Goal: Task Accomplishment & Management: Complete application form

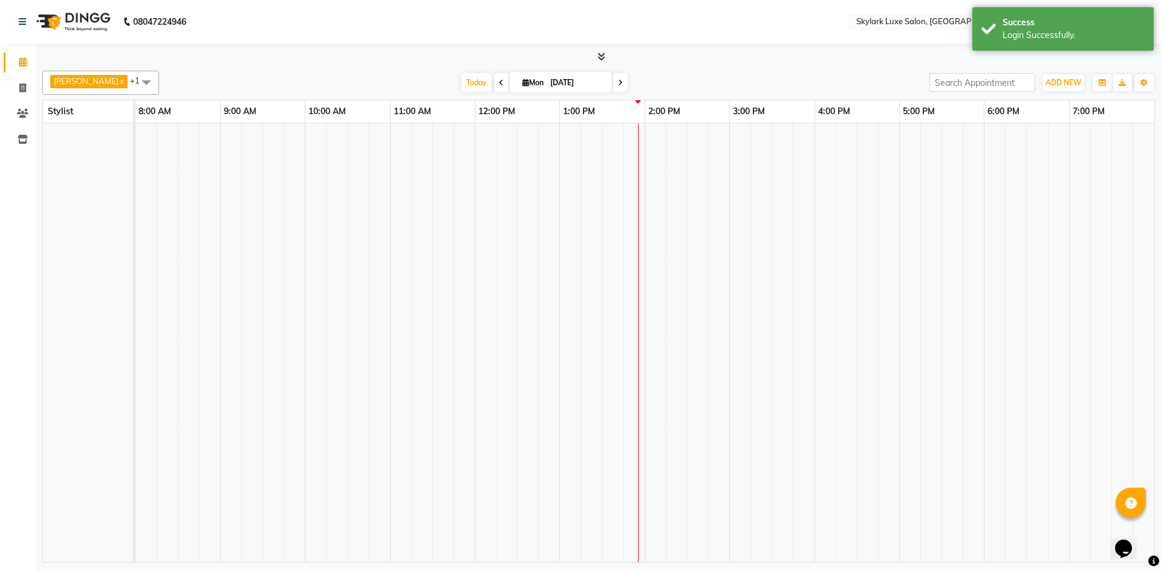
select select "en"
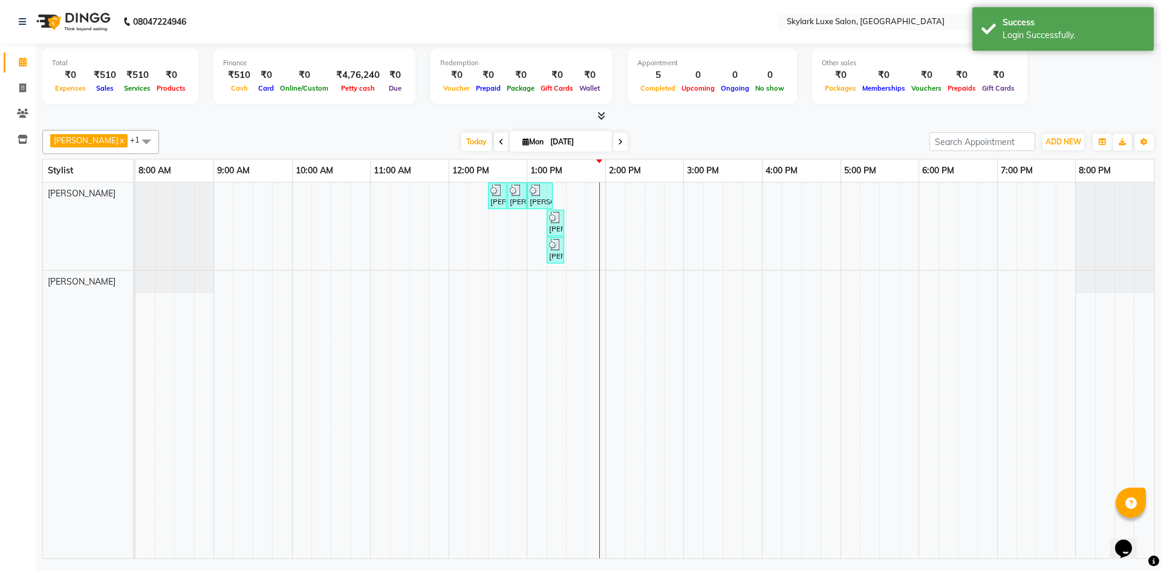
click at [87, 143] on span "[PERSON_NAME] x +1" at bounding box center [100, 142] width 117 height 24
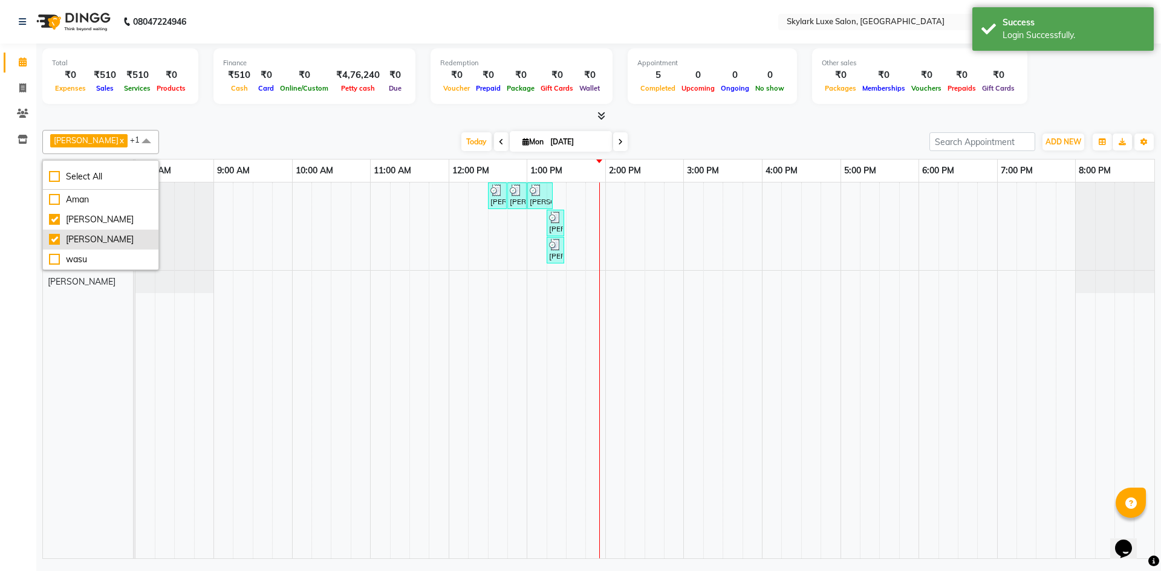
click at [73, 236] on div "[PERSON_NAME]" at bounding box center [100, 239] width 103 height 13
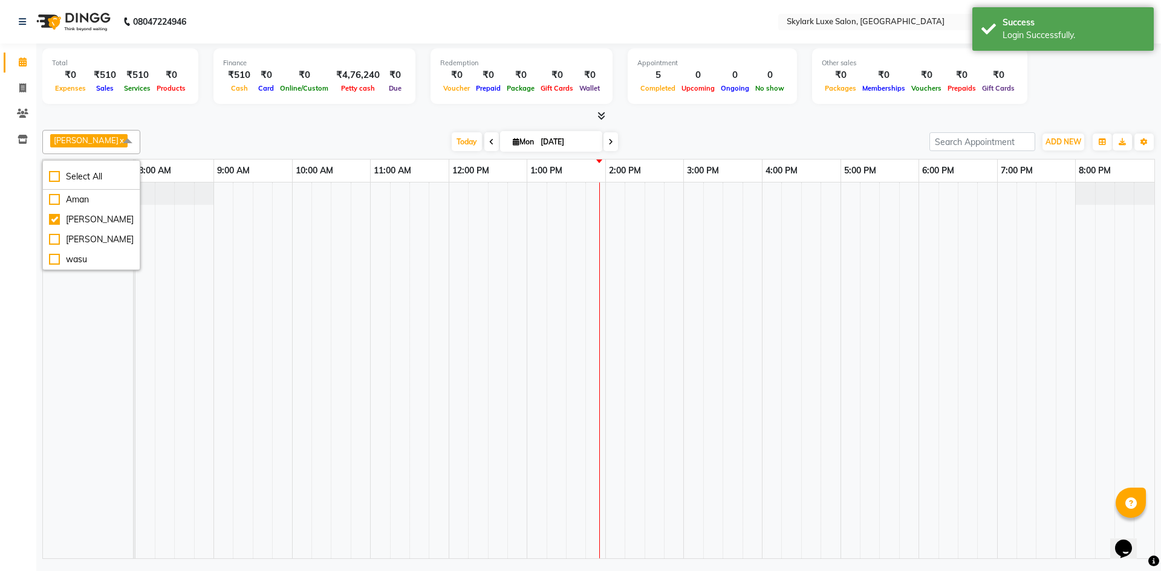
click at [92, 355] on div "[PERSON_NAME]" at bounding box center [92, 371] width 99 height 376
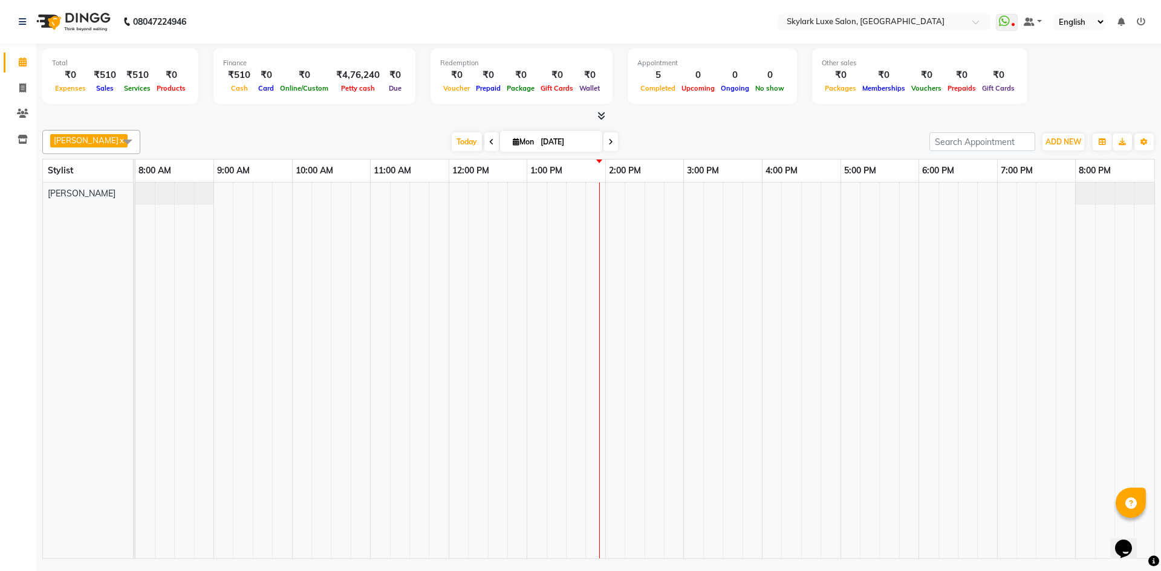
click at [79, 139] on span "[PERSON_NAME]" at bounding box center [88, 140] width 77 height 13
drag, startPoint x: 76, startPoint y: 238, endPoint x: 74, endPoint y: 221, distance: 16.4
click at [76, 236] on div "[PERSON_NAME]" at bounding box center [91, 239] width 85 height 13
checkbox input "true"
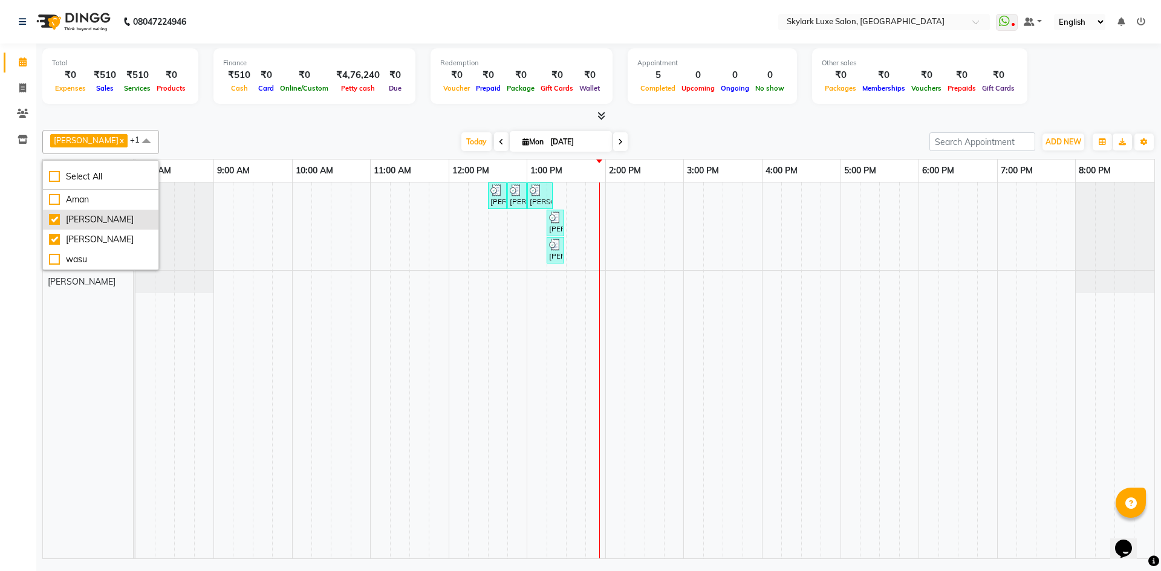
click at [74, 221] on div "[PERSON_NAME]" at bounding box center [100, 219] width 103 height 13
click at [276, 278] on td at bounding box center [282, 371] width 19 height 376
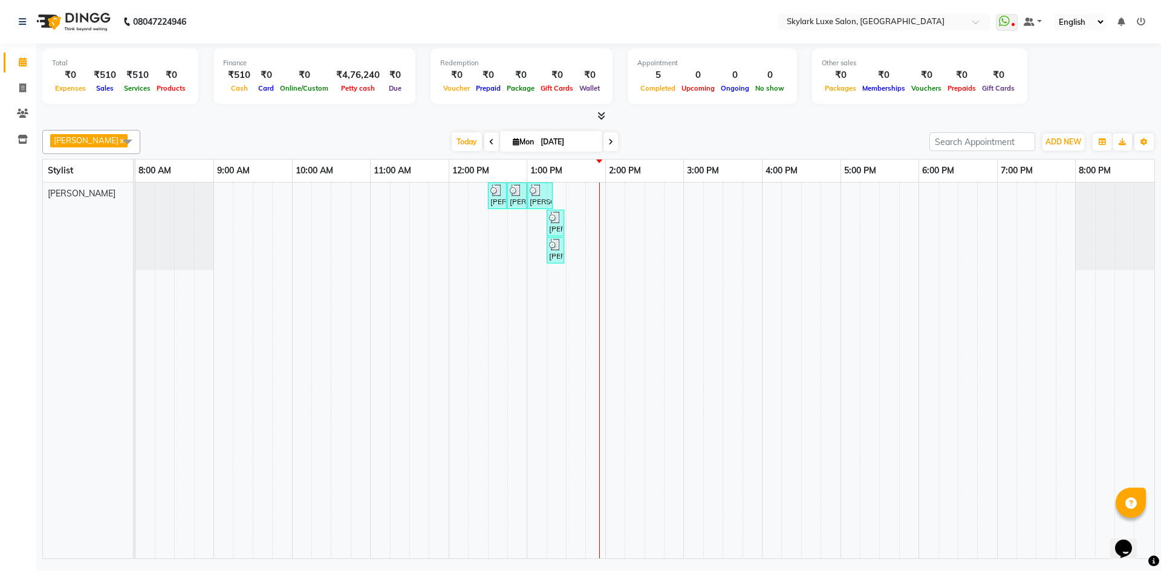
click at [115, 141] on span at bounding box center [127, 141] width 24 height 23
click at [80, 220] on div "[PERSON_NAME]" at bounding box center [91, 219] width 85 height 13
checkbox input "true"
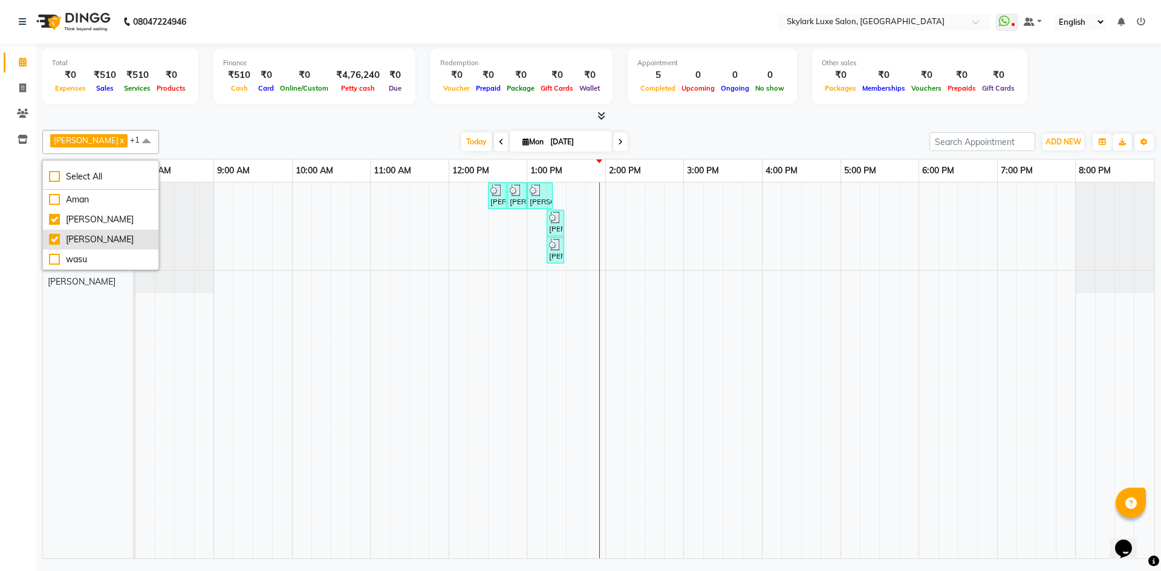
click at [71, 235] on div "[PERSON_NAME]" at bounding box center [100, 239] width 103 height 13
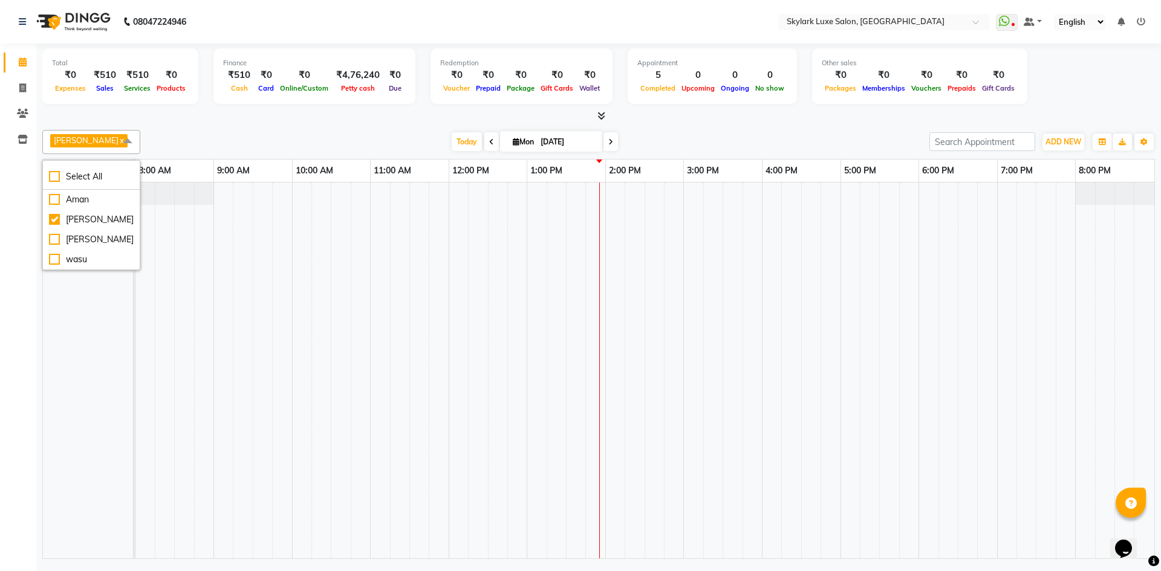
click at [313, 250] on td at bounding box center [321, 371] width 19 height 376
click at [115, 147] on span at bounding box center [127, 141] width 24 height 23
click at [86, 235] on div "[PERSON_NAME]" at bounding box center [91, 239] width 85 height 13
checkbox input "true"
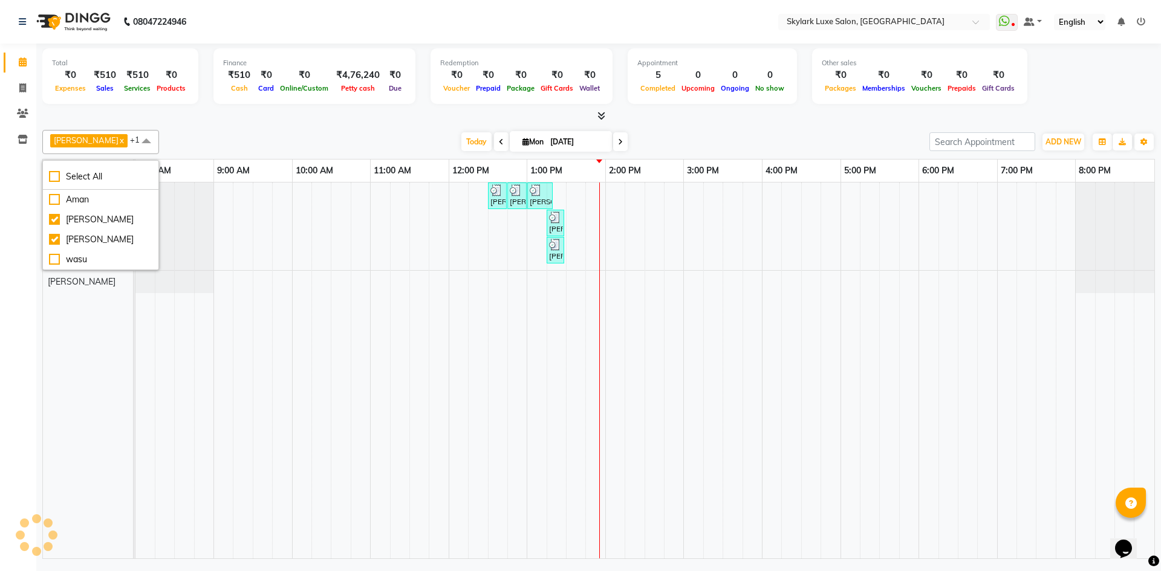
click at [279, 260] on div "[PERSON_NAME] MAM, TK01, 12:30 PM-12:45 PM, HAIR WASH 2 [PERSON_NAME], TK02, 12…" at bounding box center [644, 371] width 1019 height 376
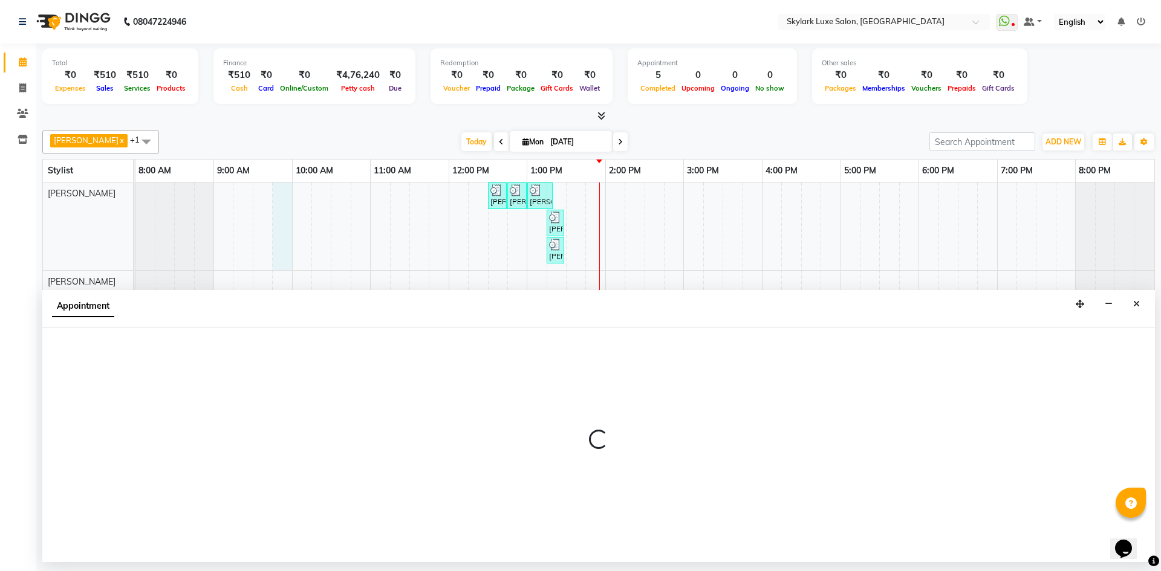
select select "85056"
select select "585"
select select "tentative"
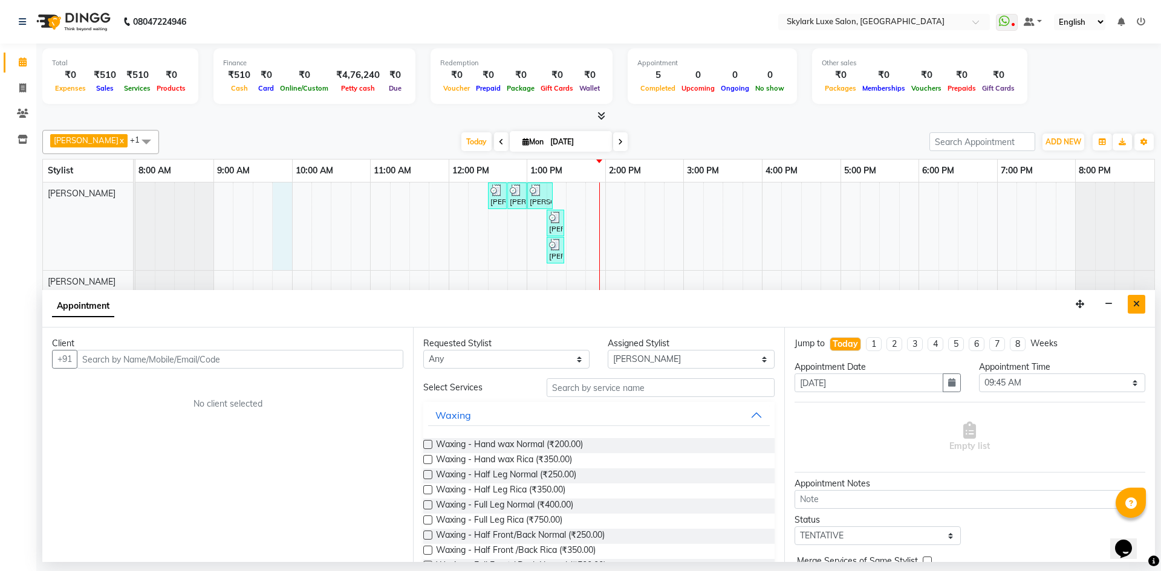
click at [1135, 306] on icon "Close" at bounding box center [1136, 304] width 7 height 8
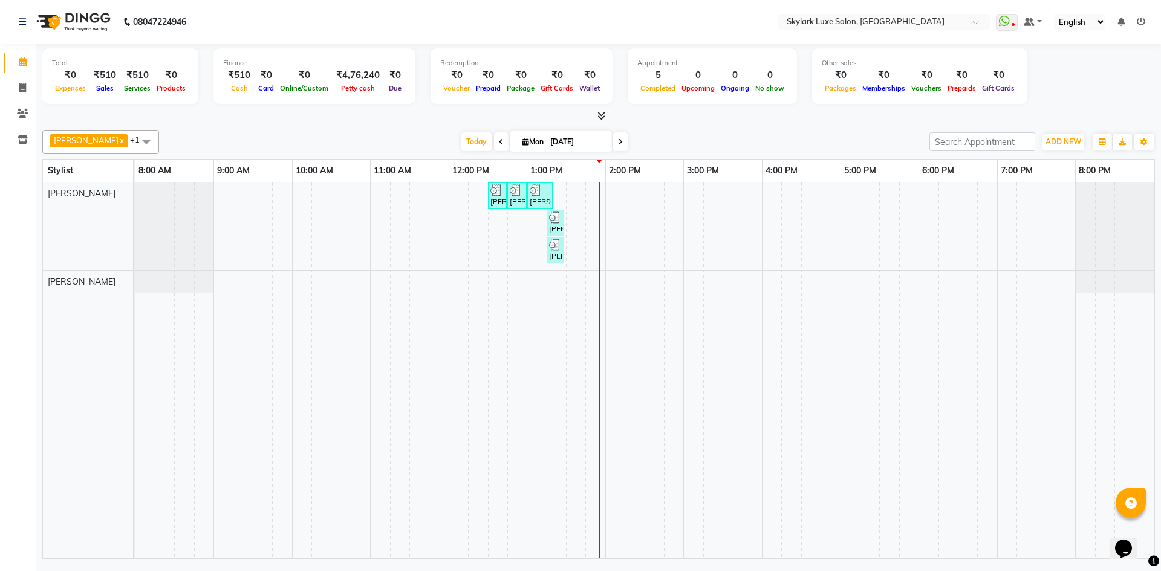
click at [580, 203] on div "[PERSON_NAME] MAM, TK01, 12:30 PM-12:45 PM, HAIR WASH 2 [PERSON_NAME], TK02, 12…" at bounding box center [644, 371] width 1019 height 376
select select "85056"
select select "tentative"
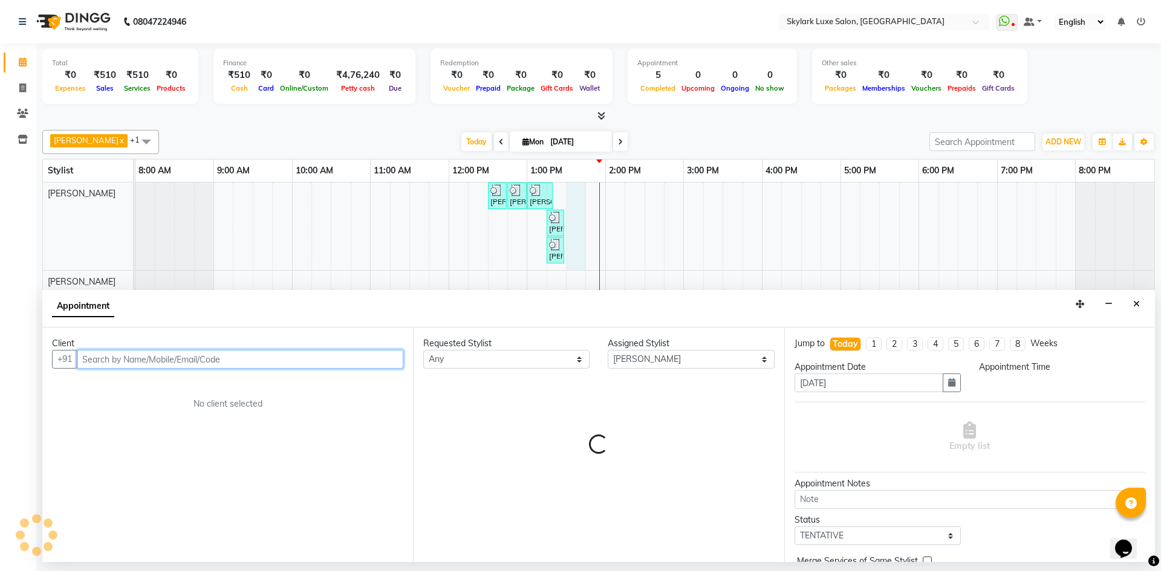
select select "810"
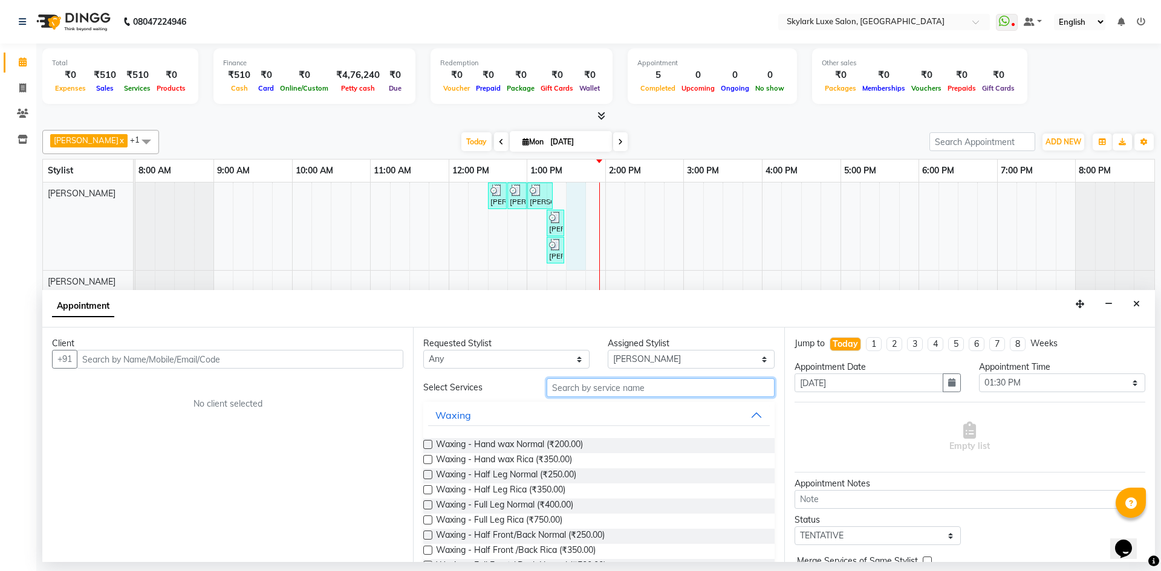
click at [630, 392] on input "text" at bounding box center [660, 387] width 228 height 19
type input "H"
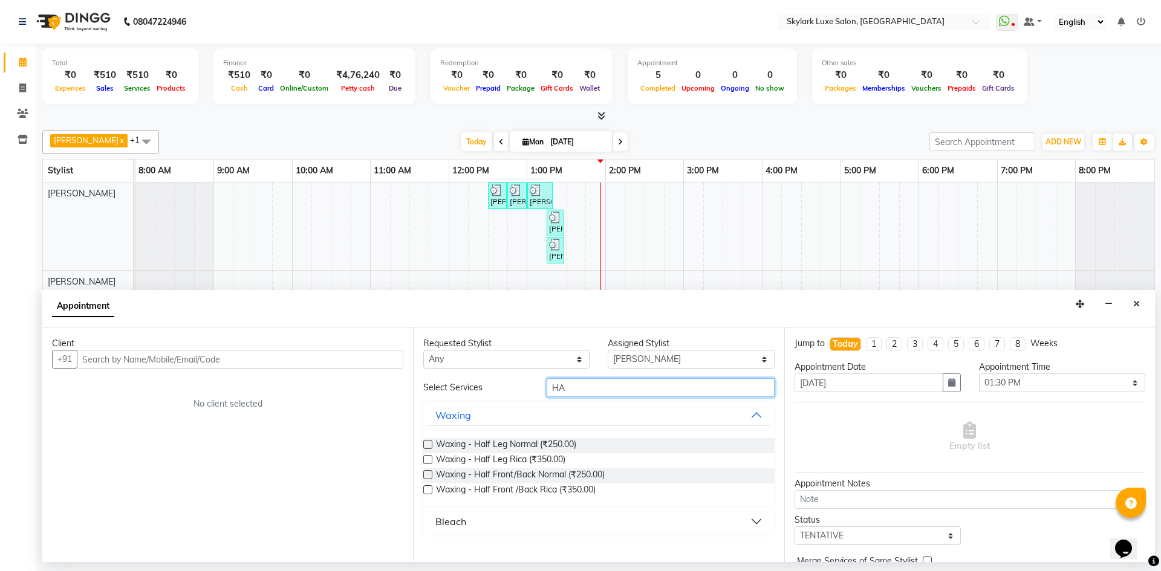
type input "H"
type input "F"
type input "H"
type input "F"
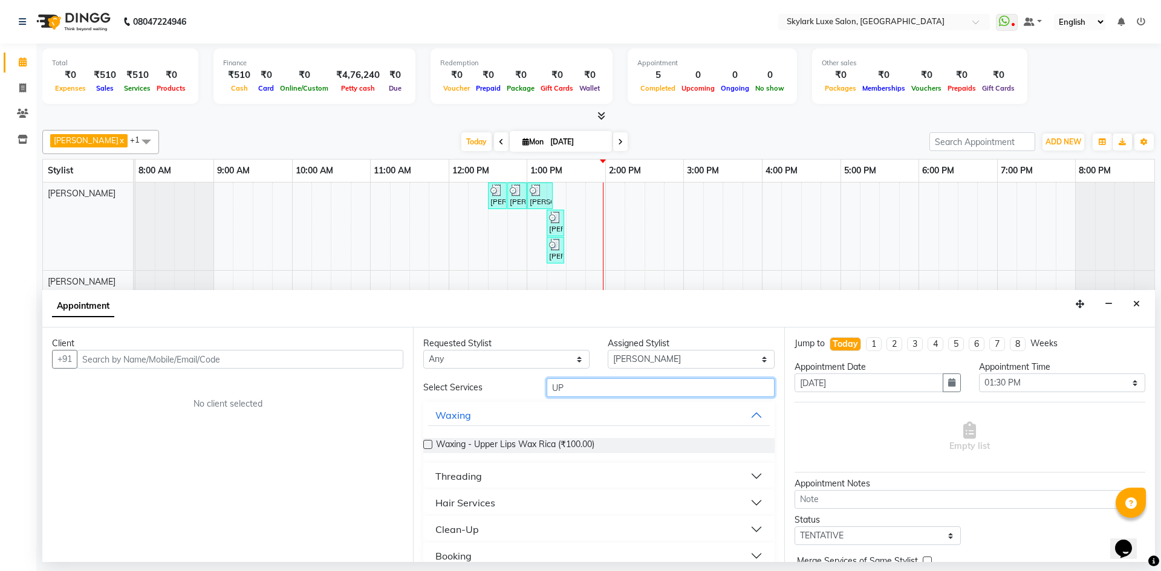
type input "U"
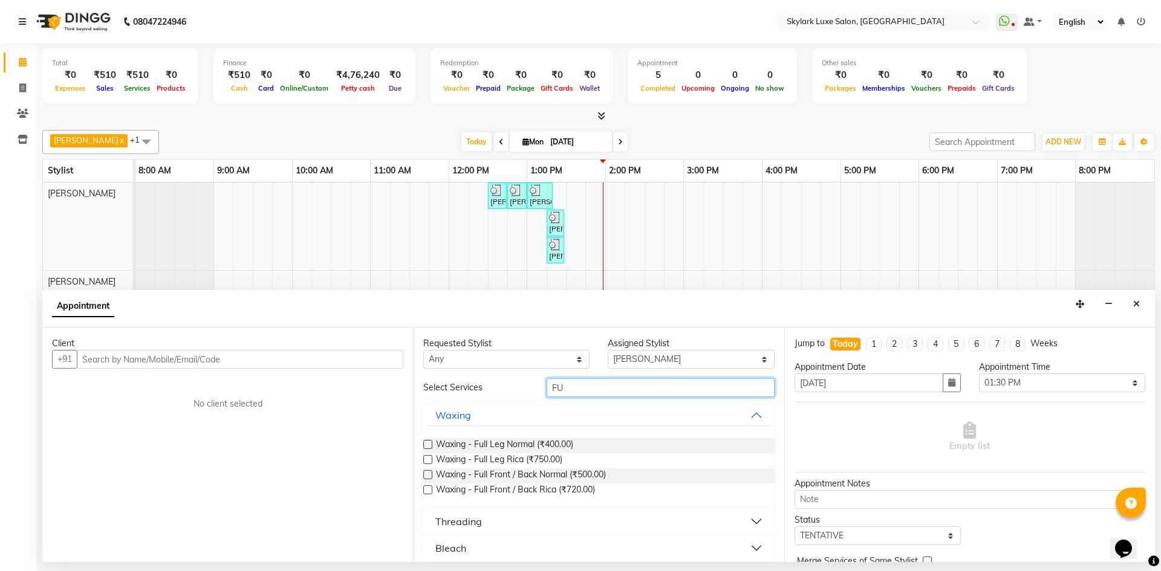
type input "F"
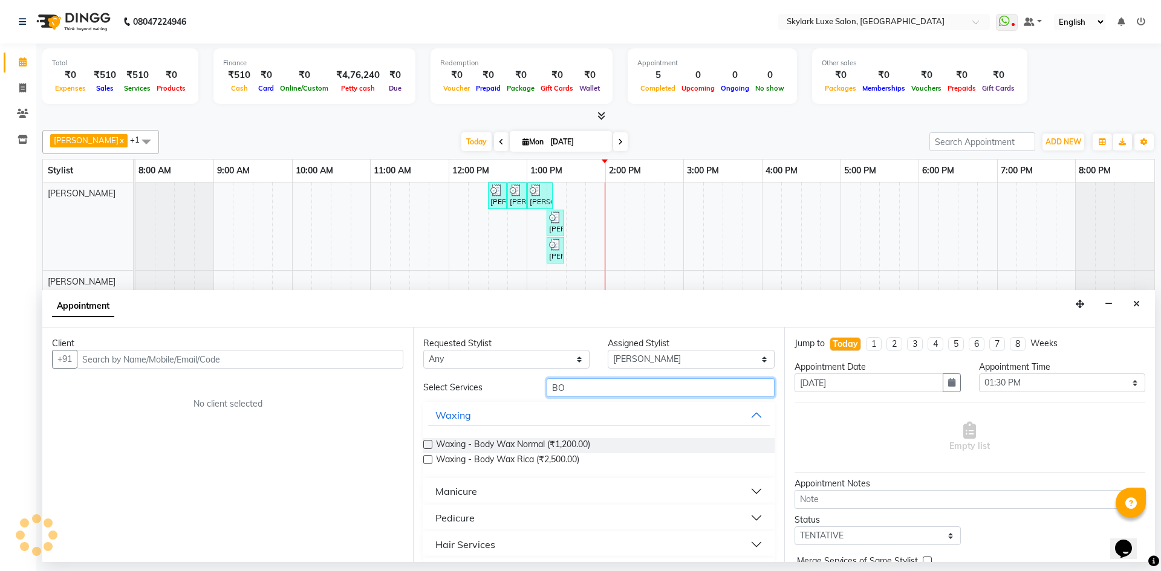
type input "B"
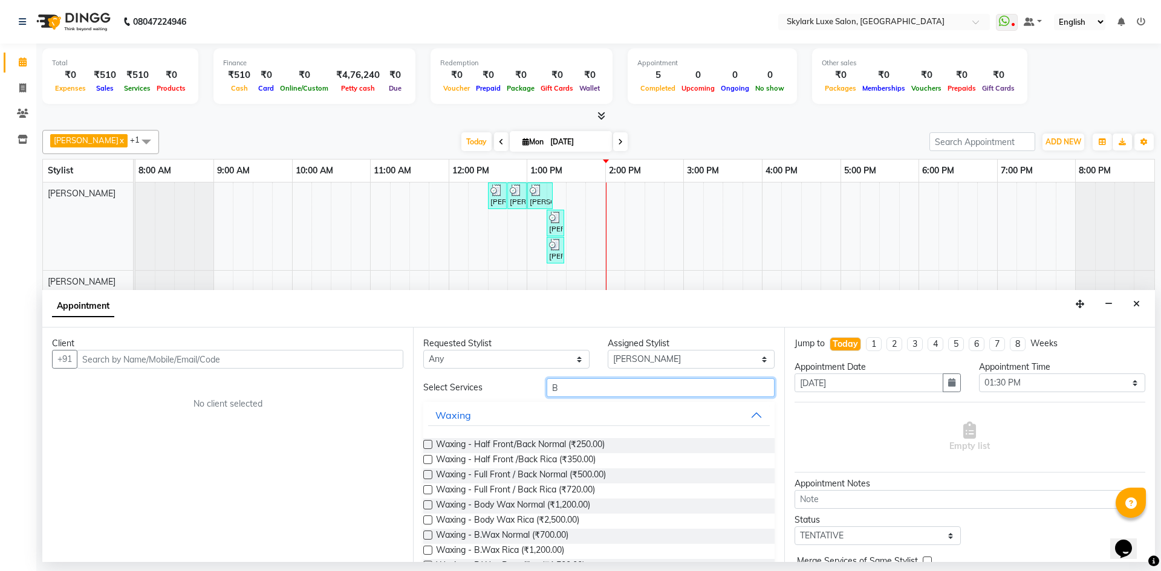
type input "B"
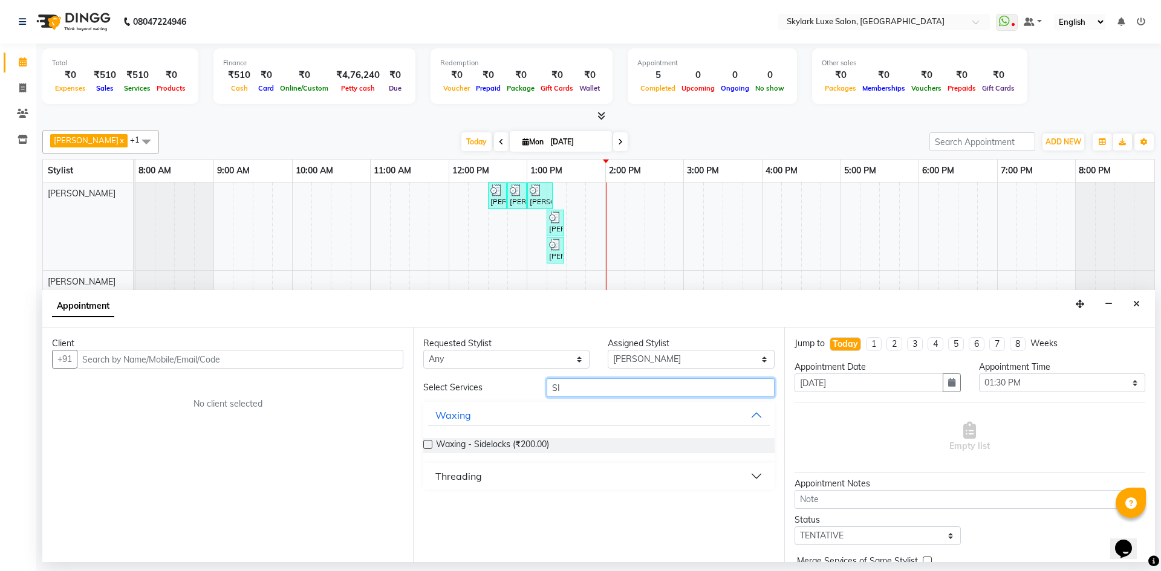
type input "S"
type input "C"
type input "N"
type input "F"
type input "UNDER"
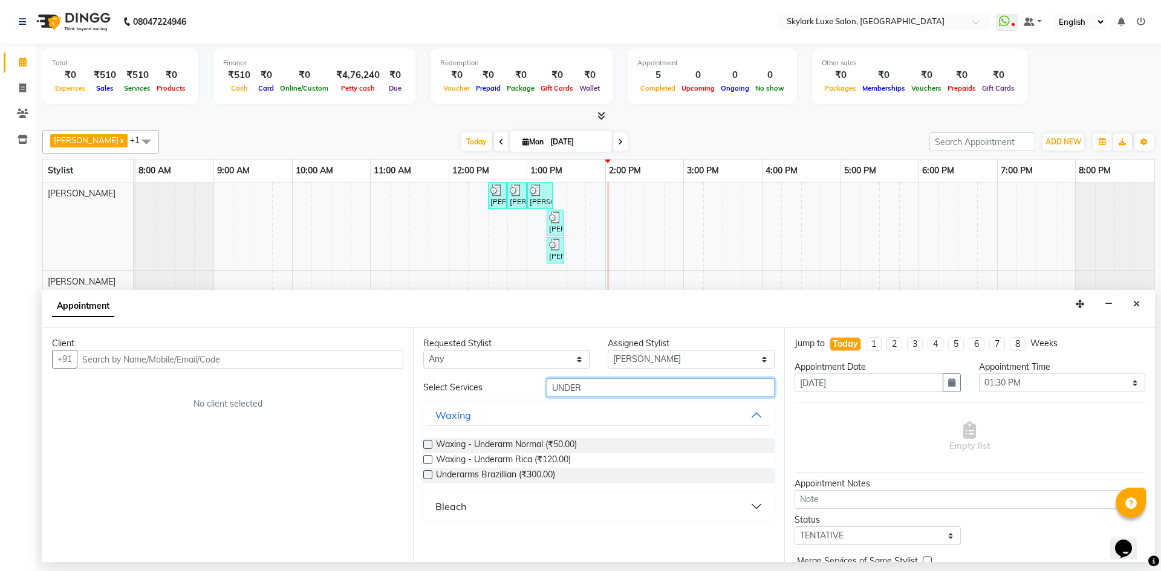
drag, startPoint x: 598, startPoint y: 381, endPoint x: 537, endPoint y: 404, distance: 65.4
click at [537, 404] on div "Select Services UNDER Waxing Waxing - Underarm Normal (₹50.00) Waxing - Underar…" at bounding box center [598, 448] width 351 height 141
type input "BODY"
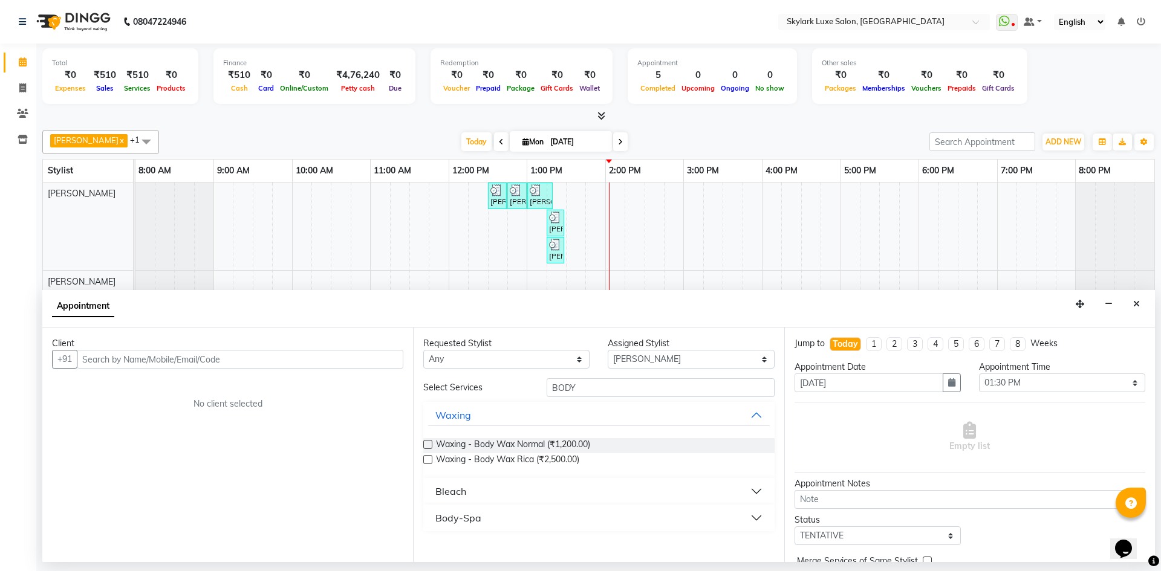
click at [580, 520] on button "Body-Spa" at bounding box center [598, 518] width 341 height 22
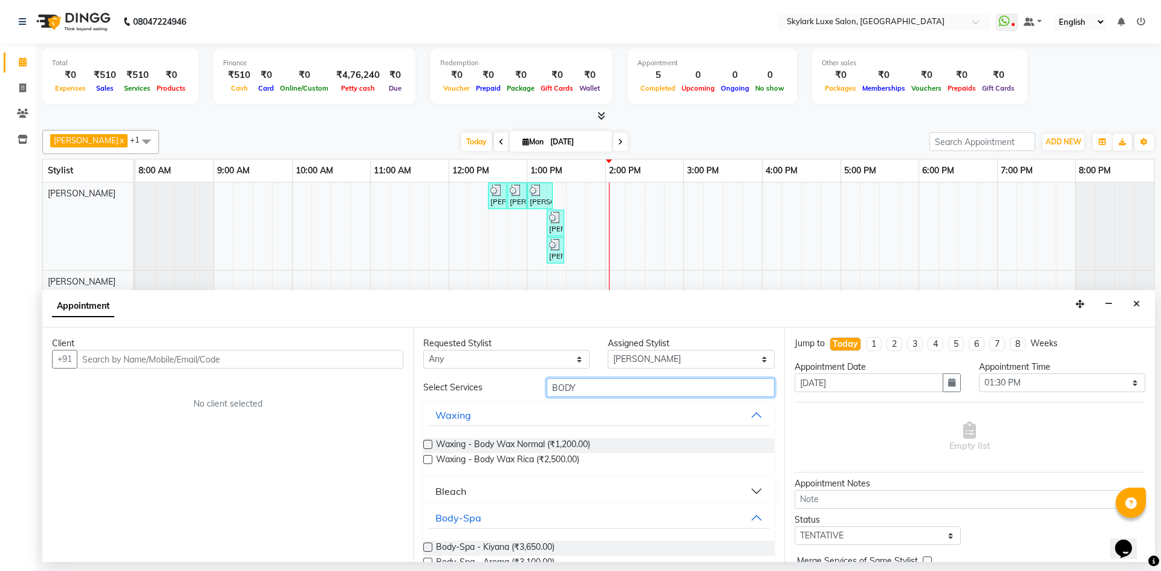
drag, startPoint x: 595, startPoint y: 381, endPoint x: 475, endPoint y: 400, distance: 122.3
click at [475, 400] on div "Select Services BODY Waxing Waxing - Body Wax Normal (₹1,200.00) Waxing - Body …" at bounding box center [598, 494] width 351 height 233
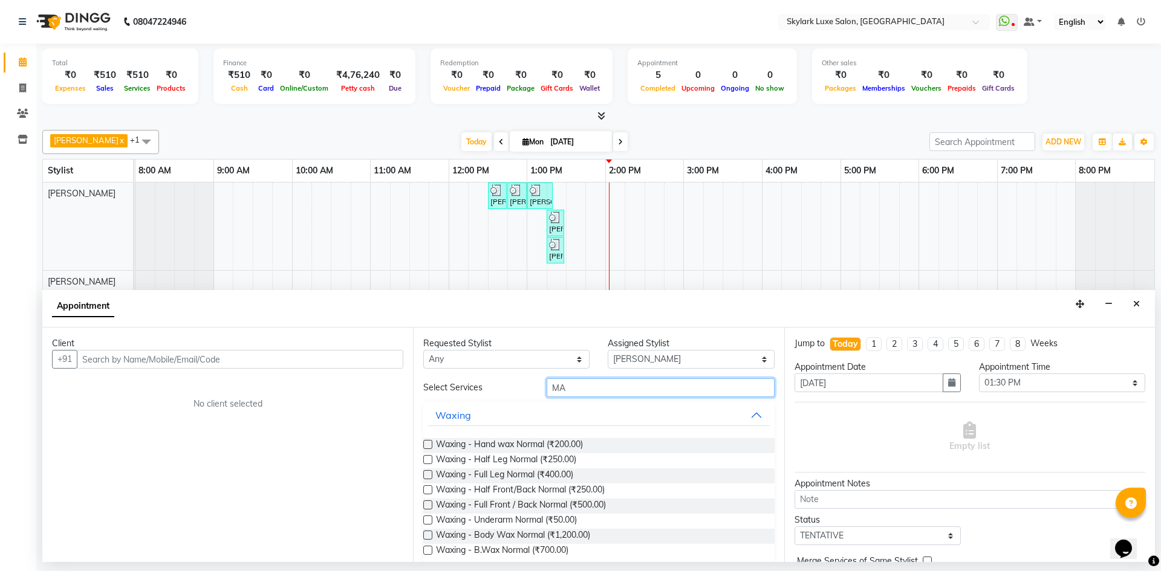
type input "M"
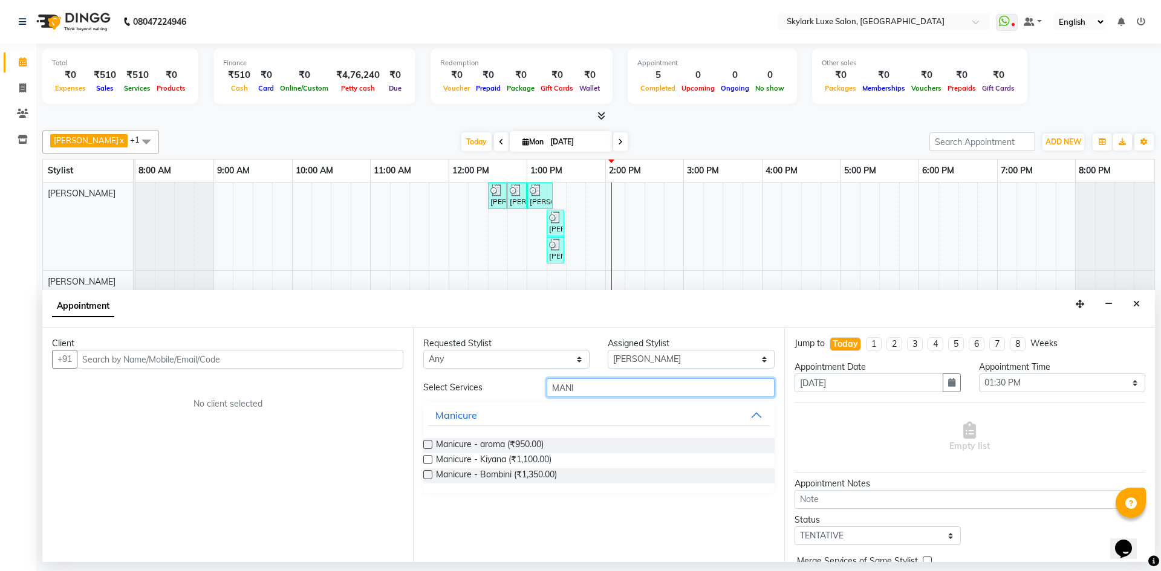
drag, startPoint x: 585, startPoint y: 389, endPoint x: 398, endPoint y: 387, distance: 186.2
click at [398, 387] on div "Client +91 No client selected Requested Stylist Any [PERSON_NAME] [PERSON_NAME]…" at bounding box center [598, 445] width 1112 height 235
type input "PEDI"
drag, startPoint x: 615, startPoint y: 388, endPoint x: 478, endPoint y: 419, distance: 140.6
click at [478, 419] on div "Select Services PEDI Pedicure Pedicure - aroma (₹1,000.00) Pedicure - Kiyana (₹…" at bounding box center [598, 443] width 351 height 130
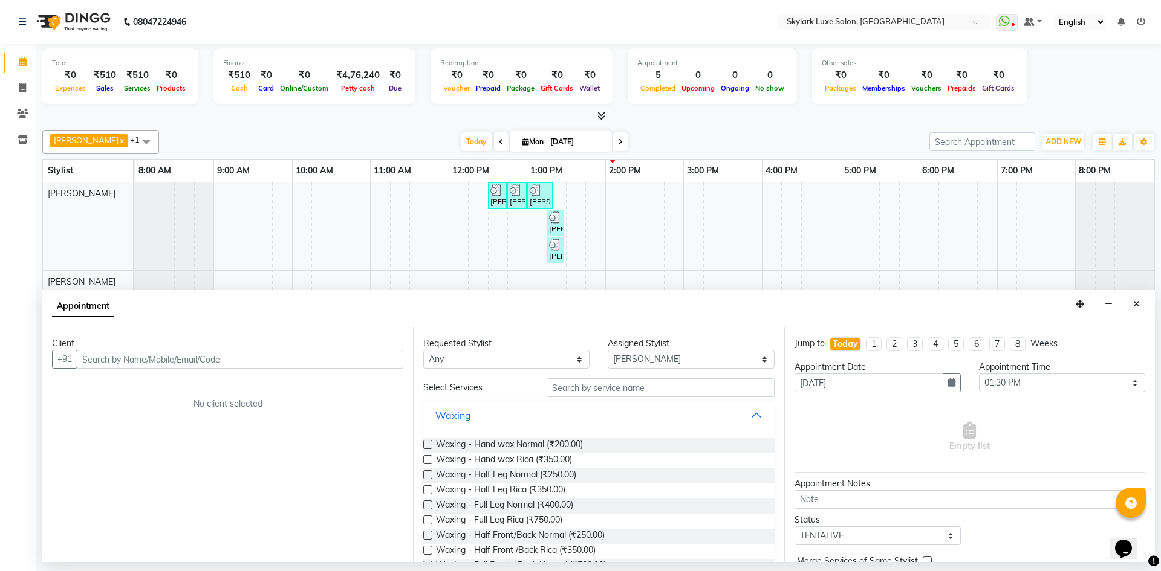
click at [727, 415] on button "Waxing" at bounding box center [598, 415] width 341 height 22
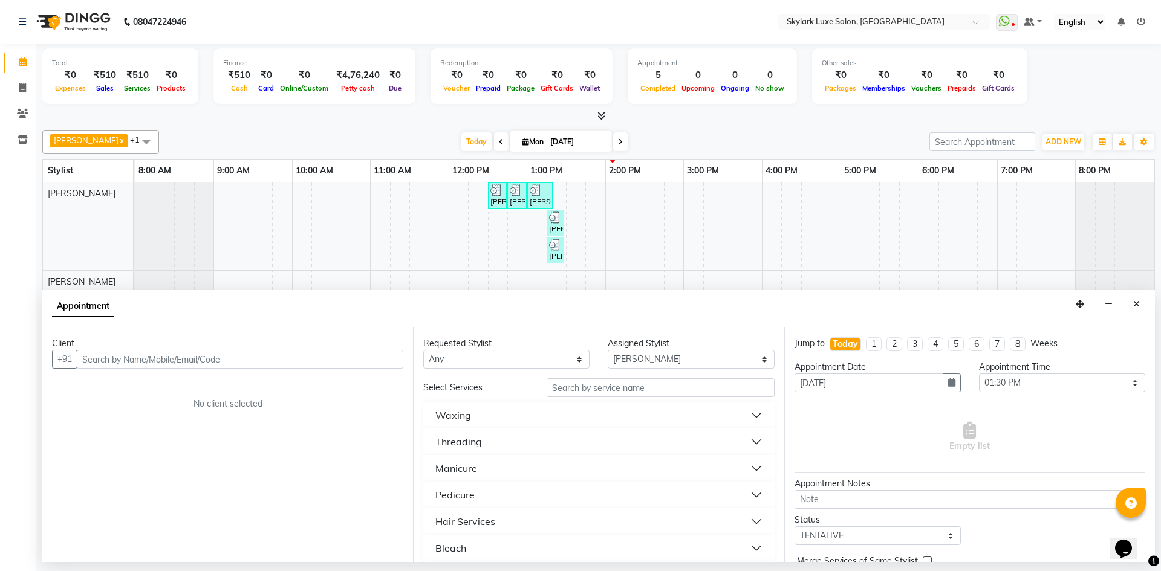
scroll to position [181, 0]
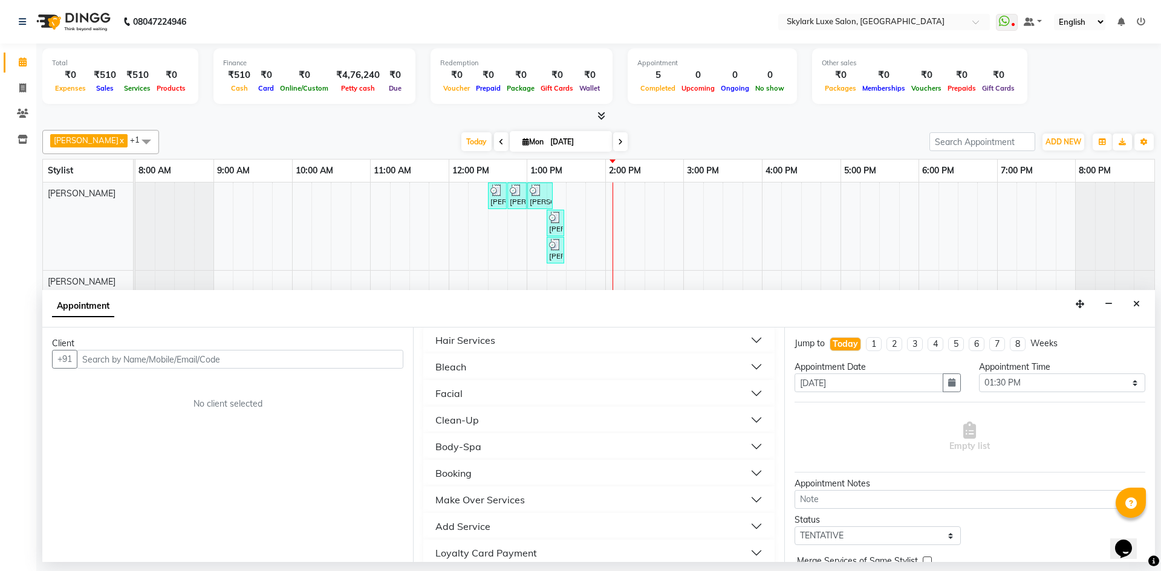
click at [586, 425] on button "Clean-Up" at bounding box center [598, 420] width 341 height 22
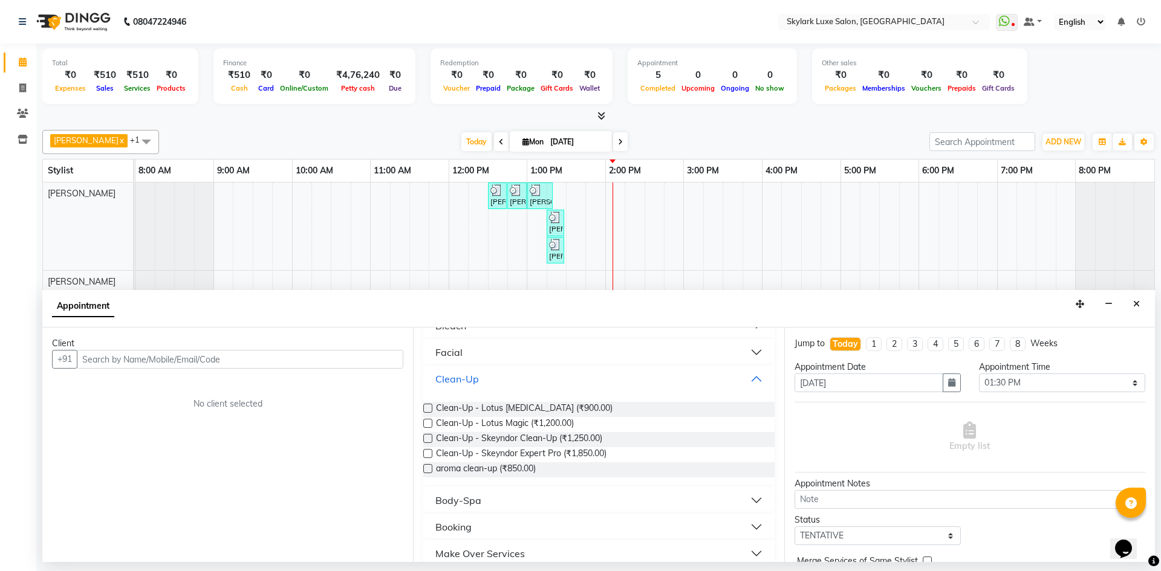
scroll to position [242, 0]
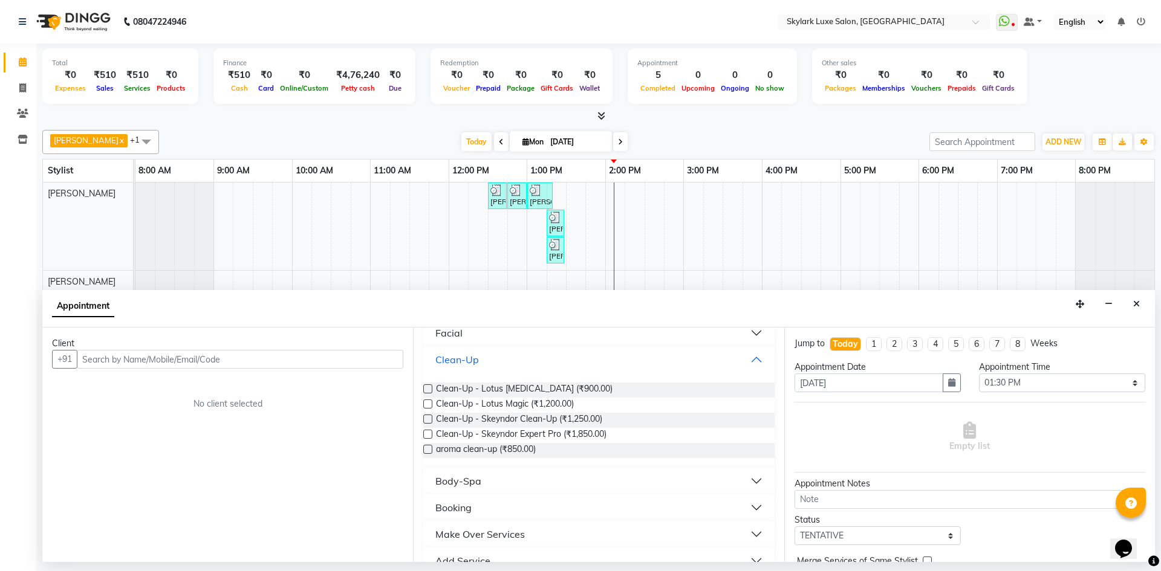
click at [750, 359] on button "Clean-Up" at bounding box center [598, 360] width 341 height 22
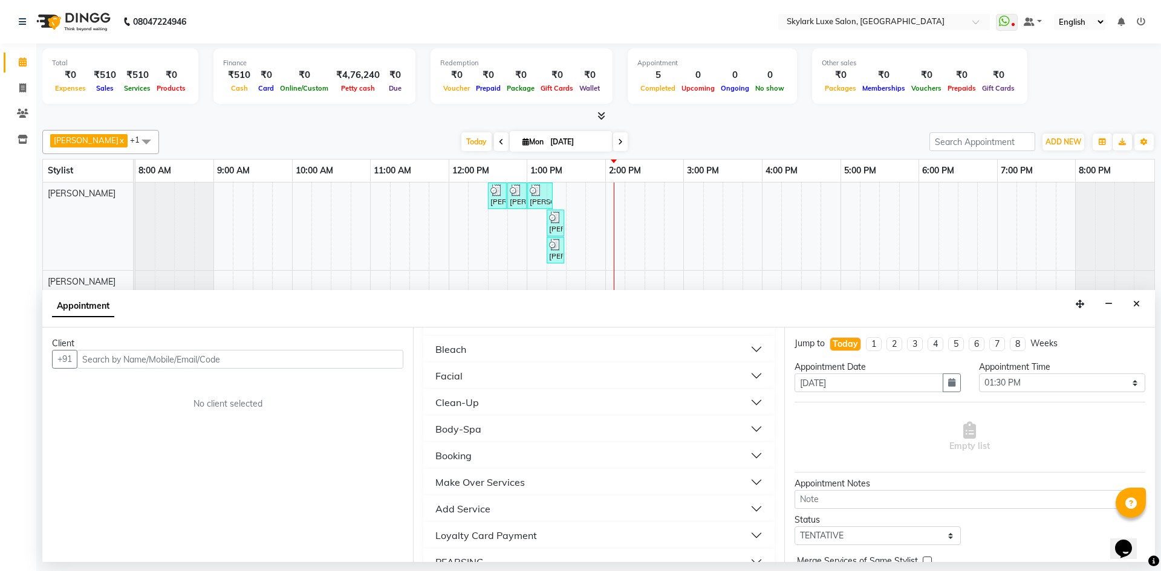
scroll to position [181, 0]
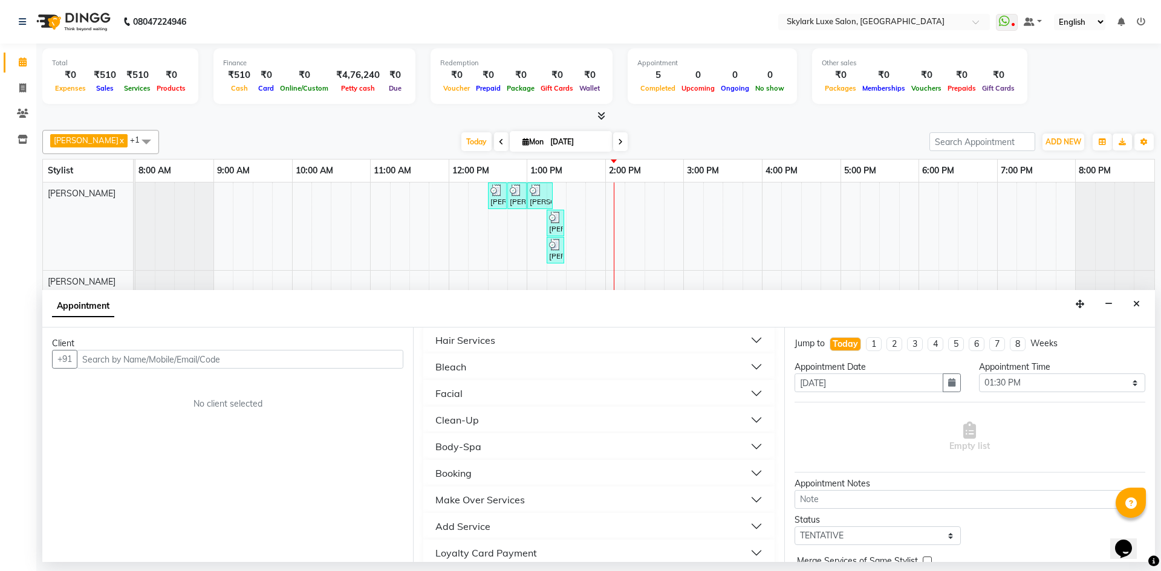
click at [647, 390] on button "Facial" at bounding box center [598, 394] width 341 height 22
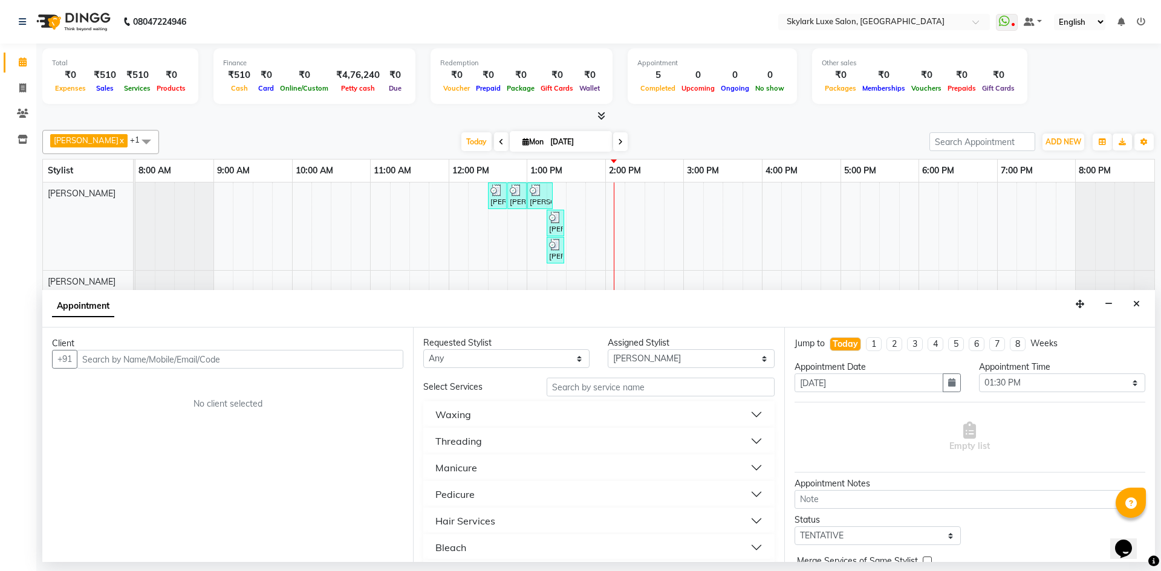
scroll to position [0, 0]
click at [592, 390] on input "text" at bounding box center [660, 387] width 228 height 19
type input "LOTUS"
click at [728, 412] on button "Facial" at bounding box center [598, 415] width 341 height 22
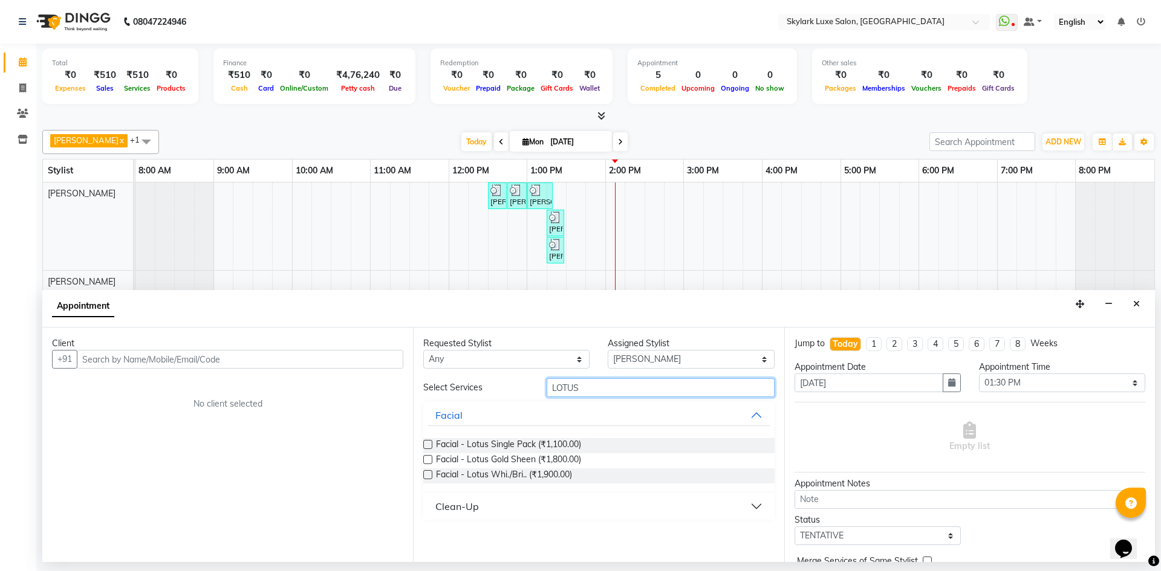
drag, startPoint x: 598, startPoint y: 392, endPoint x: 512, endPoint y: 403, distance: 86.5
click at [512, 403] on div "Select Services LOTUS Facial Facial - Lotus Single Pack (₹1,100.00) Facial - Lo…" at bounding box center [598, 448] width 351 height 141
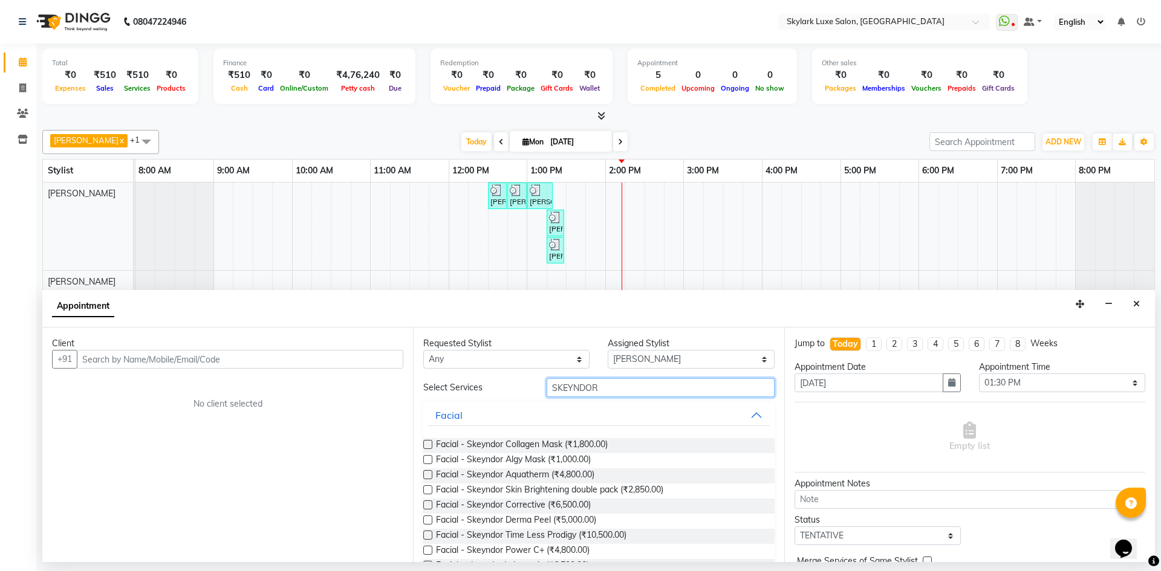
type input "SKEYNDOR"
click at [742, 420] on button "Facial" at bounding box center [598, 415] width 341 height 22
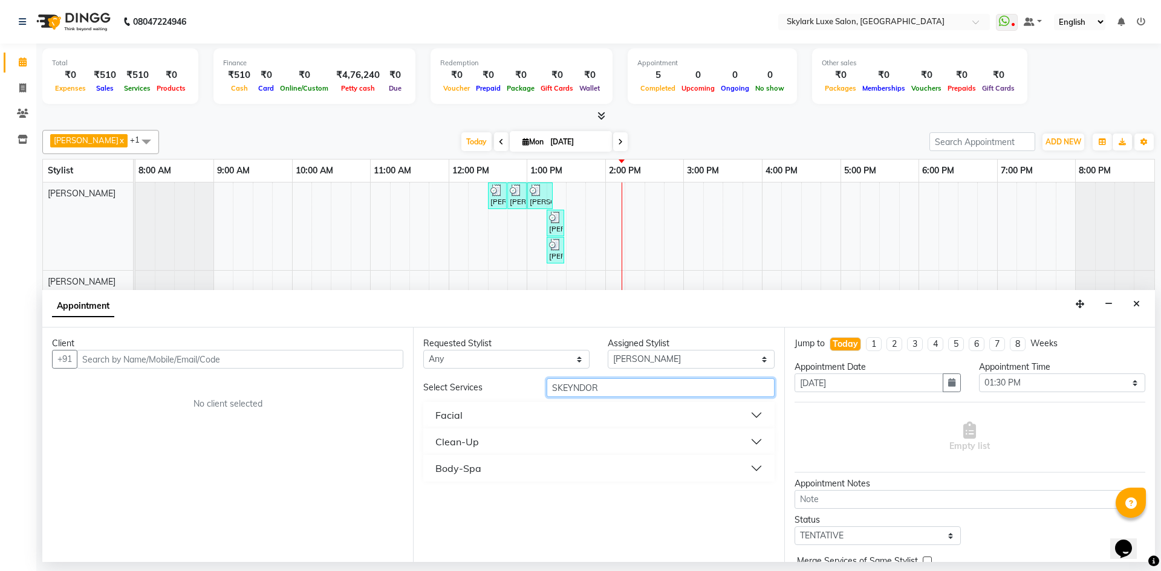
drag, startPoint x: 630, startPoint y: 385, endPoint x: 511, endPoint y: 400, distance: 119.4
click at [511, 400] on div "Select Services SKEYNDOR Facial Clean-Up Body-Spa" at bounding box center [598, 429] width 351 height 103
type input "KA"
drag, startPoint x: 580, startPoint y: 387, endPoint x: 524, endPoint y: 397, distance: 56.4
click at [524, 397] on div "Select Services KA" at bounding box center [598, 387] width 369 height 19
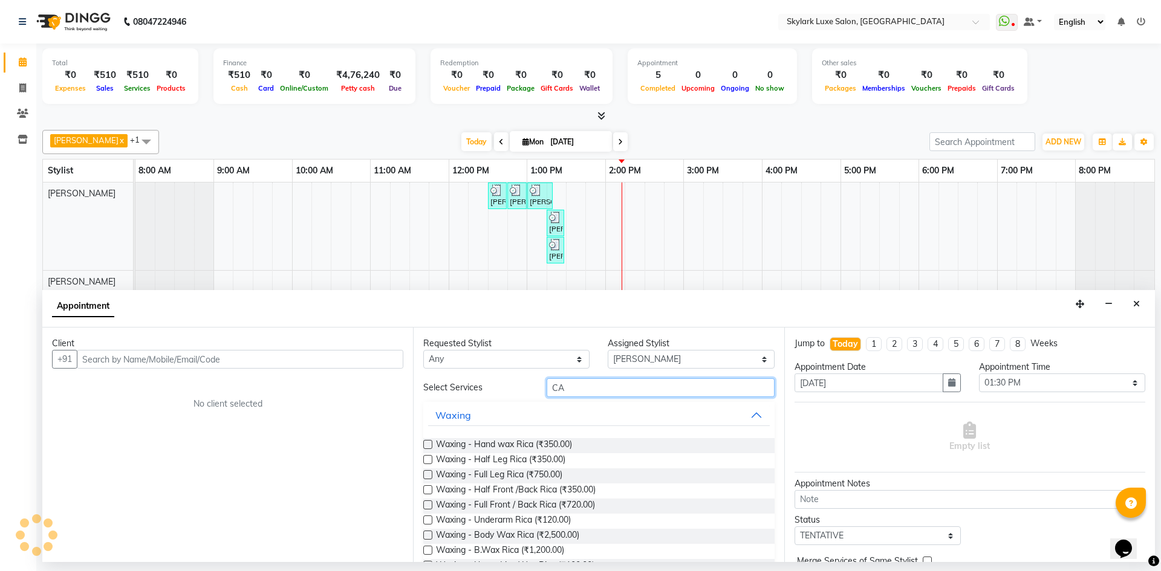
type input "CAS"
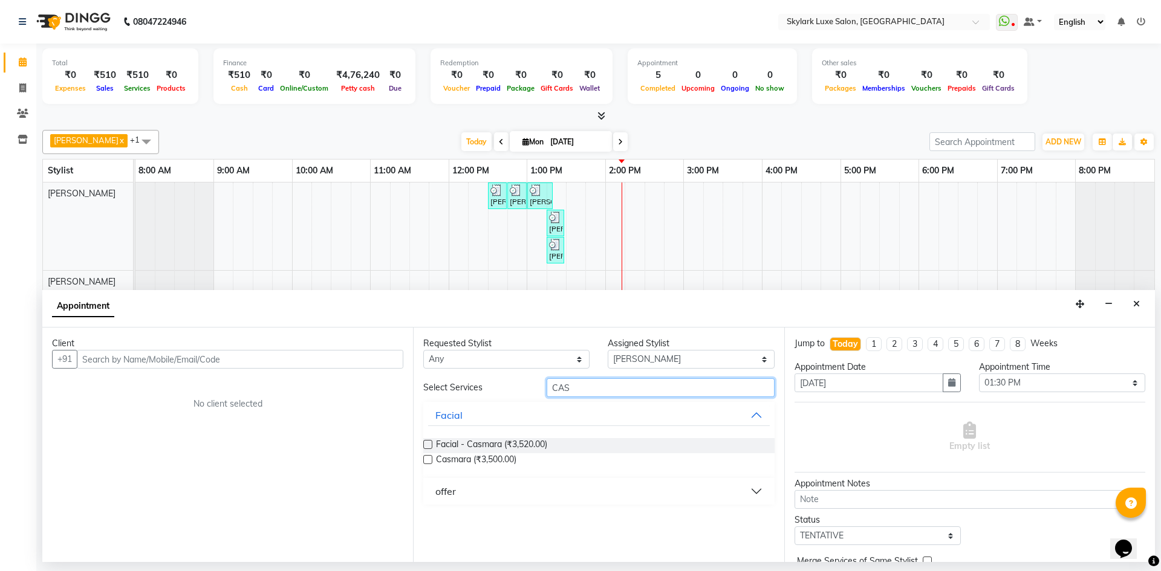
drag, startPoint x: 578, startPoint y: 387, endPoint x: 543, endPoint y: 390, distance: 34.5
click at [543, 390] on div "CAS" at bounding box center [660, 387] width 246 height 19
type input "AROMA"
drag, startPoint x: 620, startPoint y: 386, endPoint x: 488, endPoint y: 385, distance: 131.2
click at [488, 385] on div "Select Services AROMA" at bounding box center [598, 387] width 369 height 19
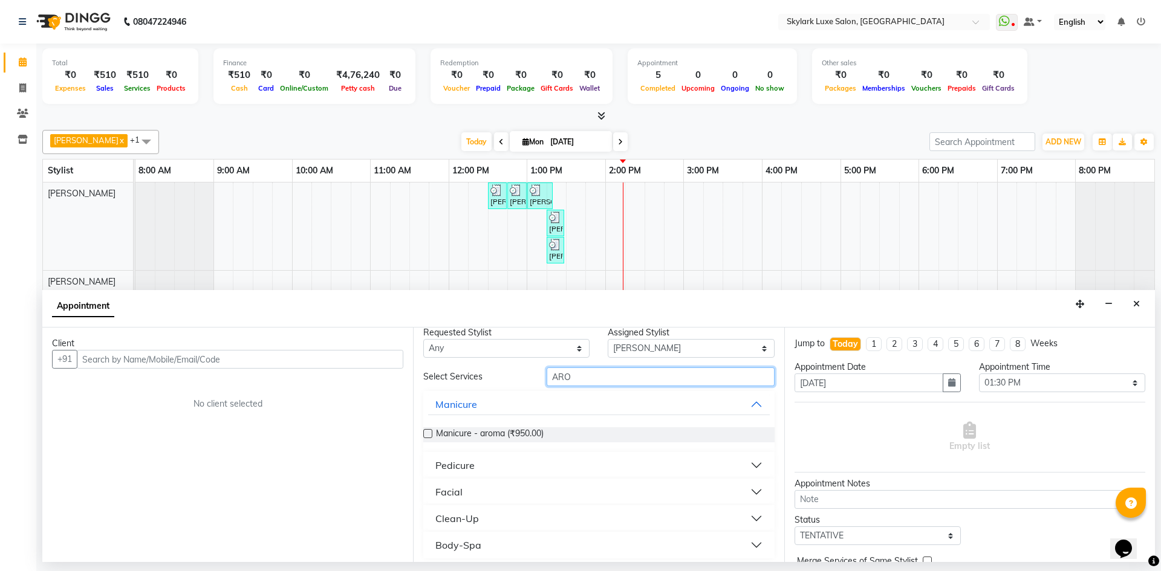
scroll to position [17, 0]
type input "ARO"
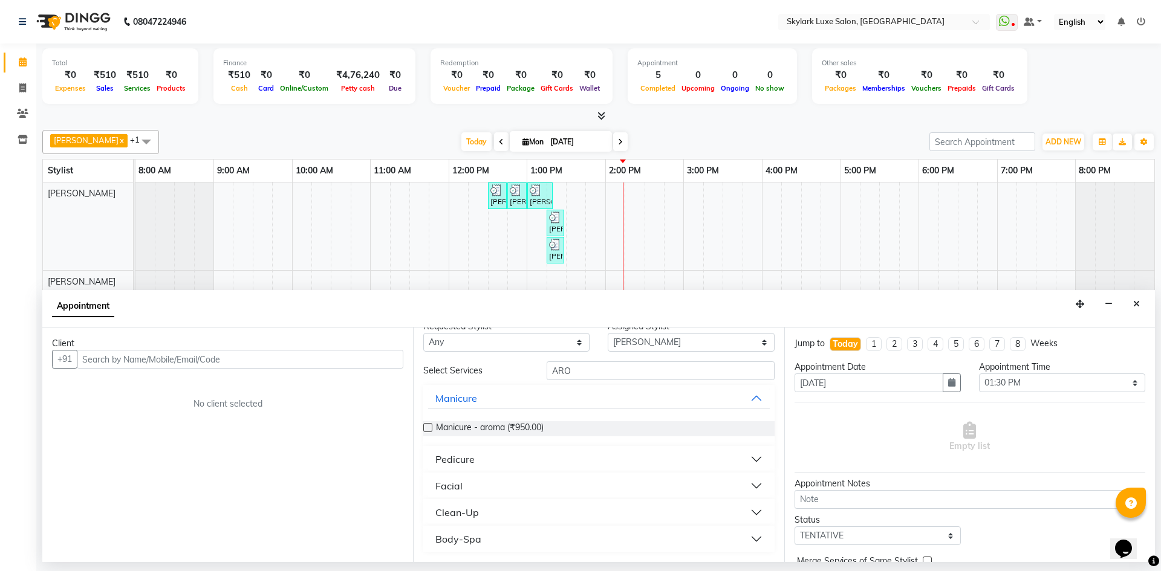
click at [565, 485] on button "Facial" at bounding box center [598, 486] width 341 height 22
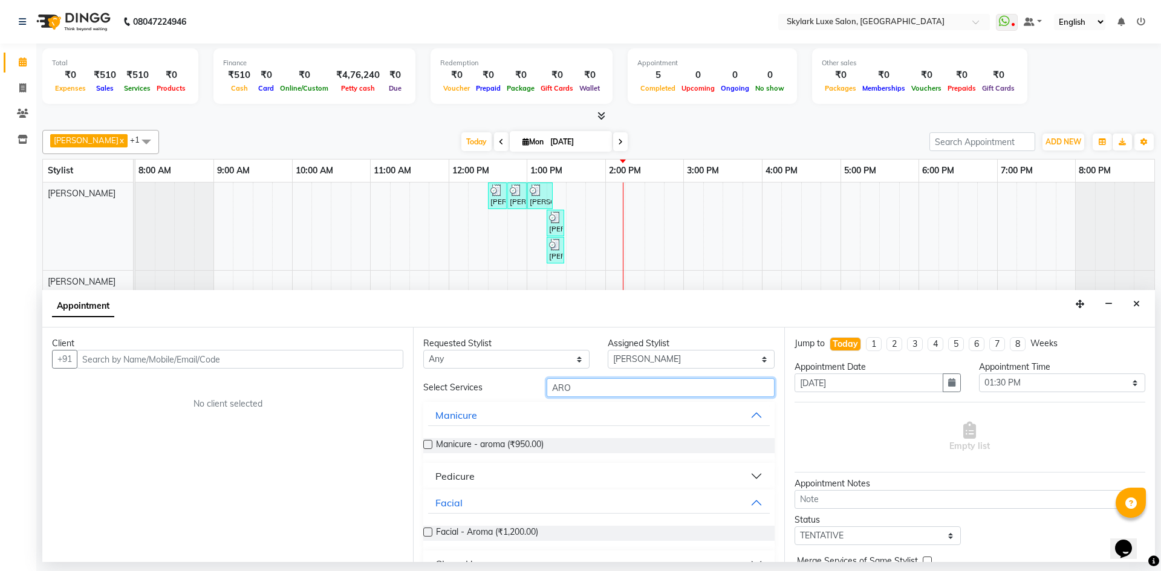
drag, startPoint x: 579, startPoint y: 387, endPoint x: 494, endPoint y: 395, distance: 85.6
click at [494, 395] on div "Select Services ARO" at bounding box center [598, 387] width 369 height 19
type input "HYDRA"
drag, startPoint x: 610, startPoint y: 383, endPoint x: 515, endPoint y: 399, distance: 96.2
click at [515, 399] on div "Select Services HYDRA Facial Facial - Hydra (₹2,150.00) Advance Hydra (₹3,200.0…" at bounding box center [598, 428] width 351 height 100
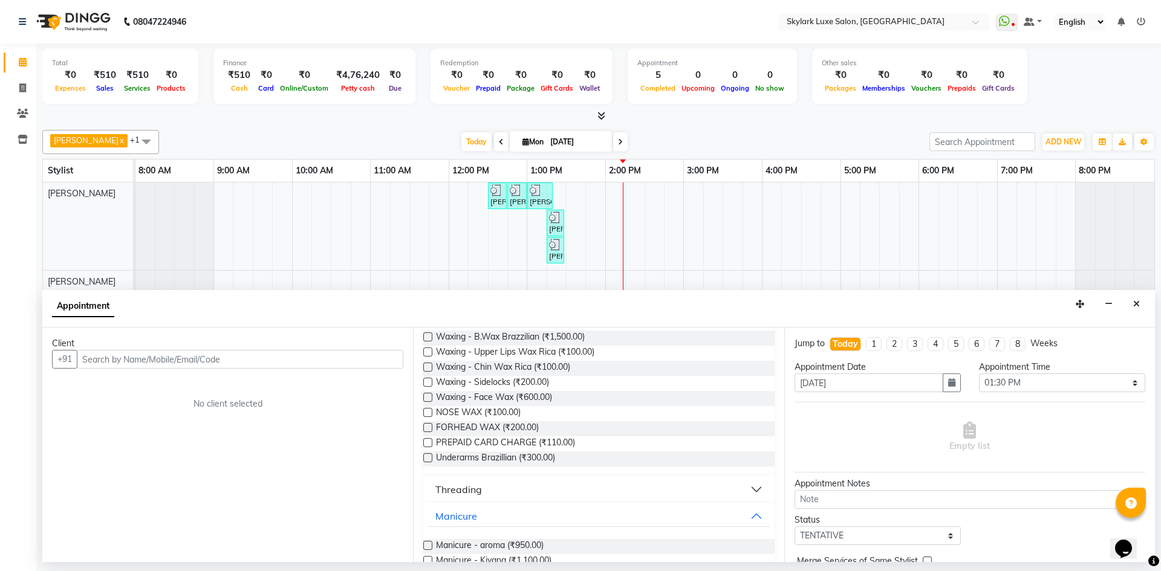
scroll to position [544, 0]
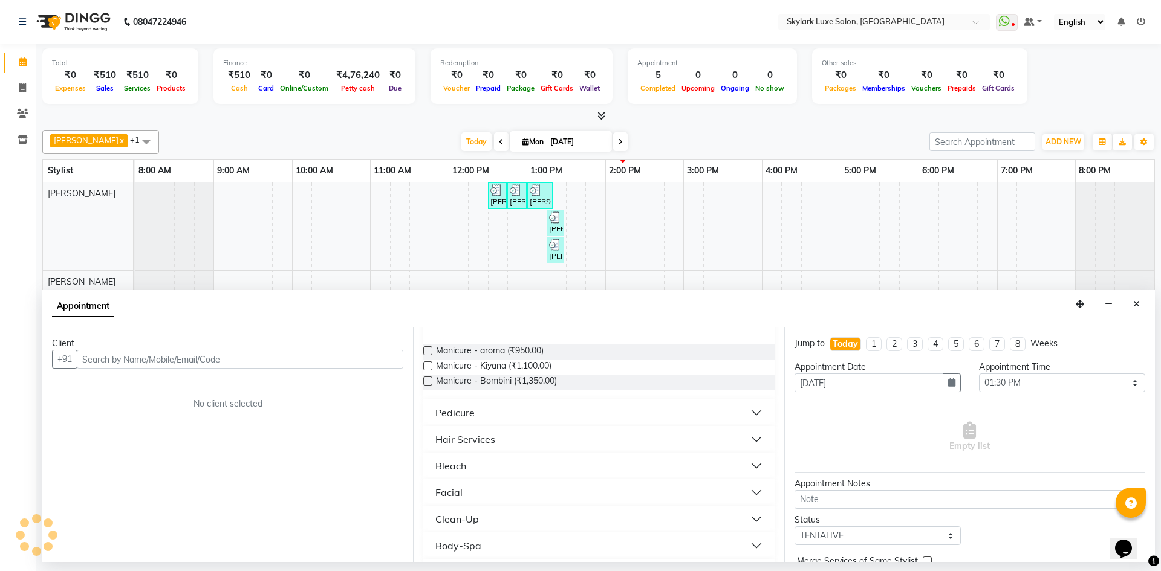
click at [584, 472] on button "Bleach" at bounding box center [598, 466] width 341 height 22
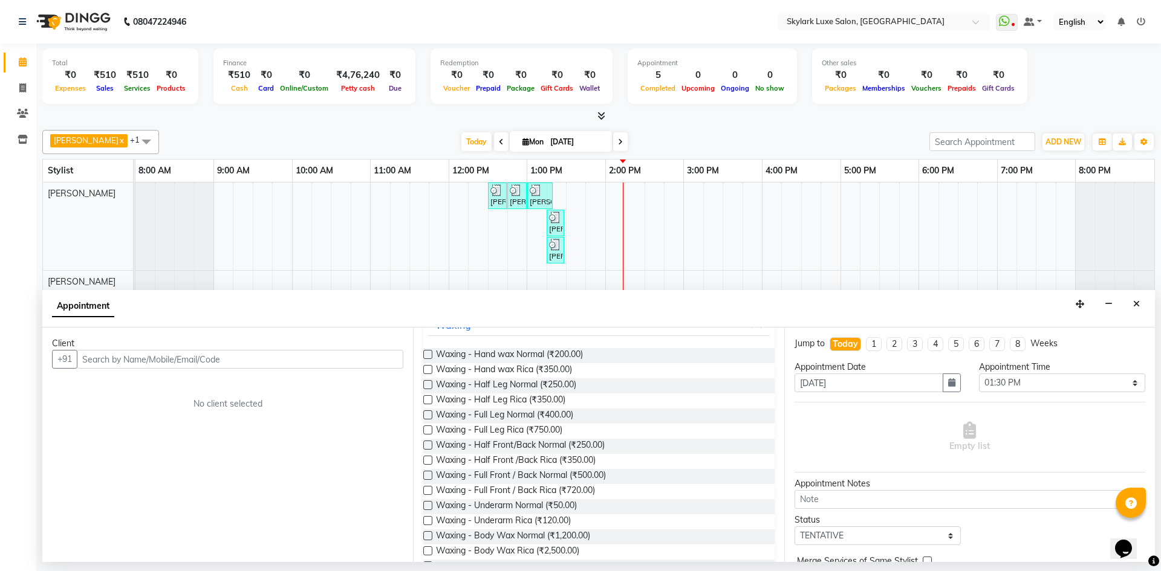
scroll to position [0, 0]
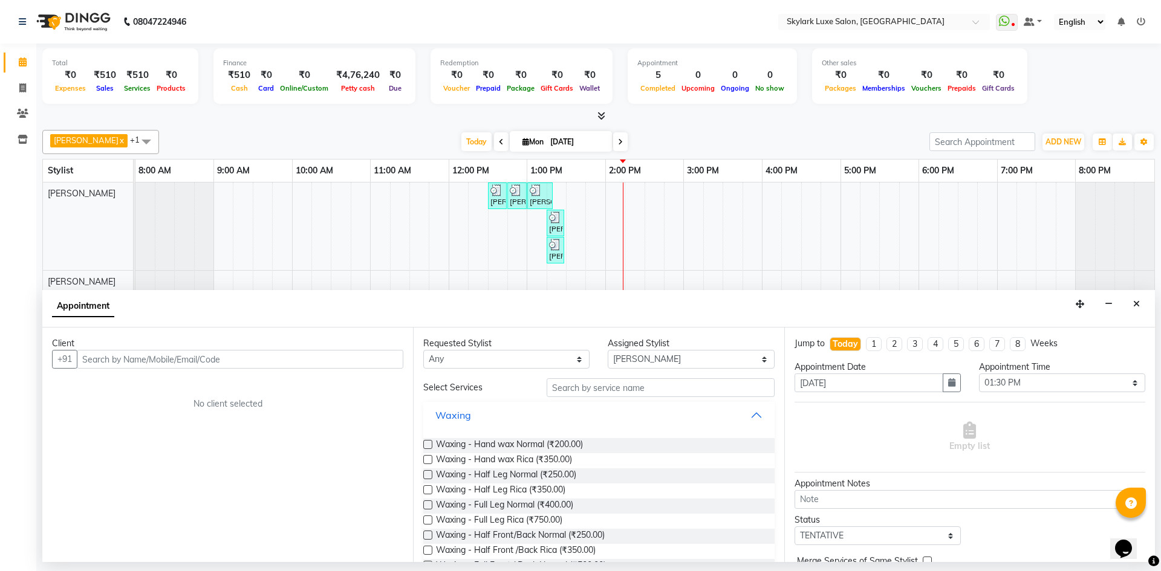
click at [751, 410] on button "Waxing" at bounding box center [598, 415] width 341 height 22
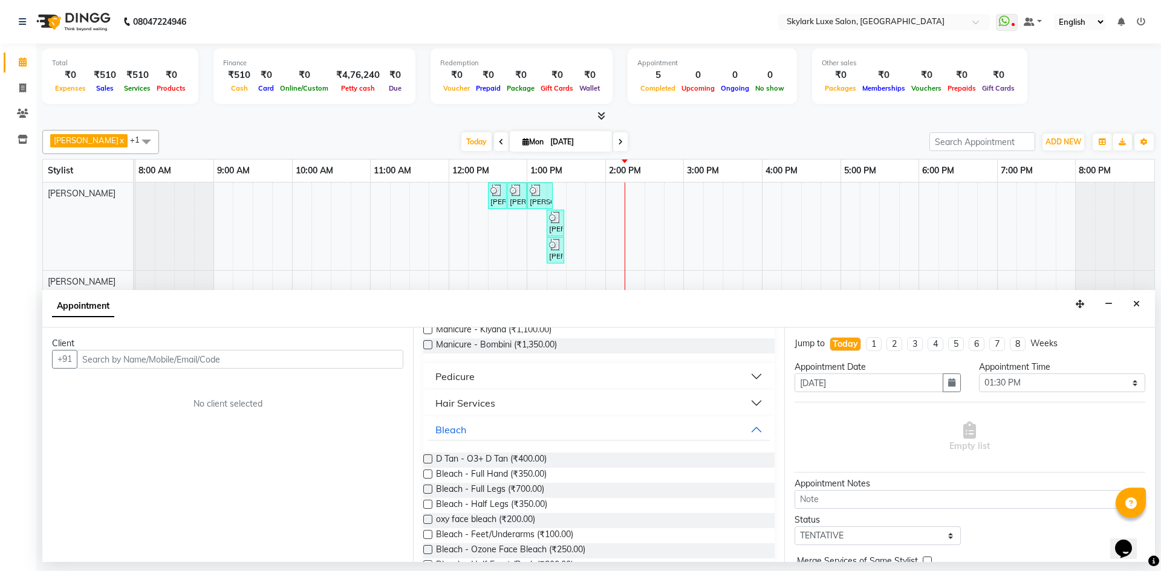
scroll to position [60, 0]
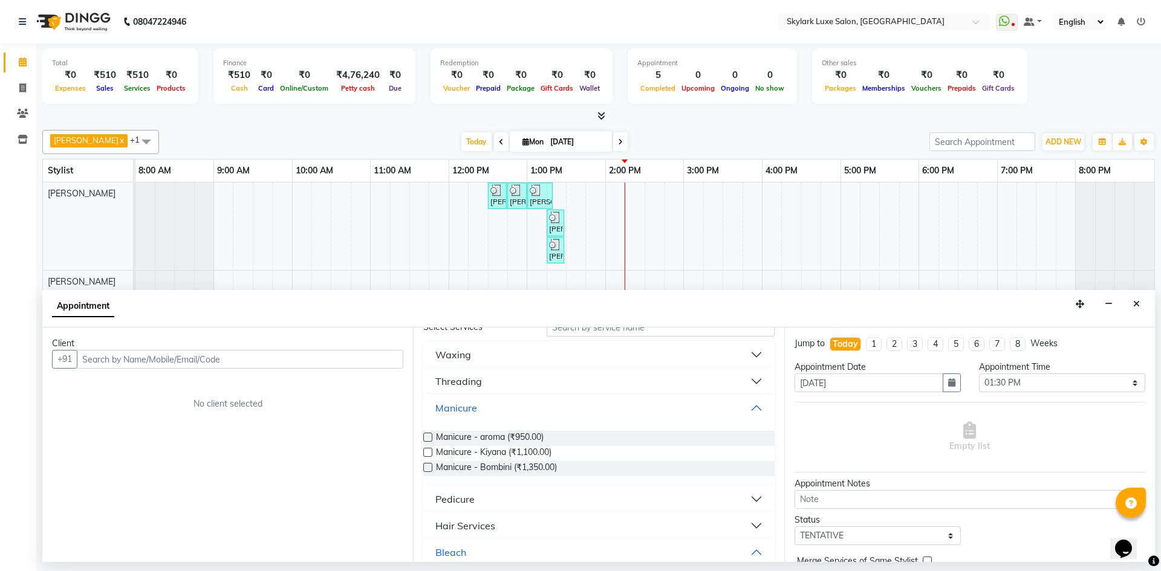
click at [747, 404] on button "Manicure" at bounding box center [598, 408] width 341 height 22
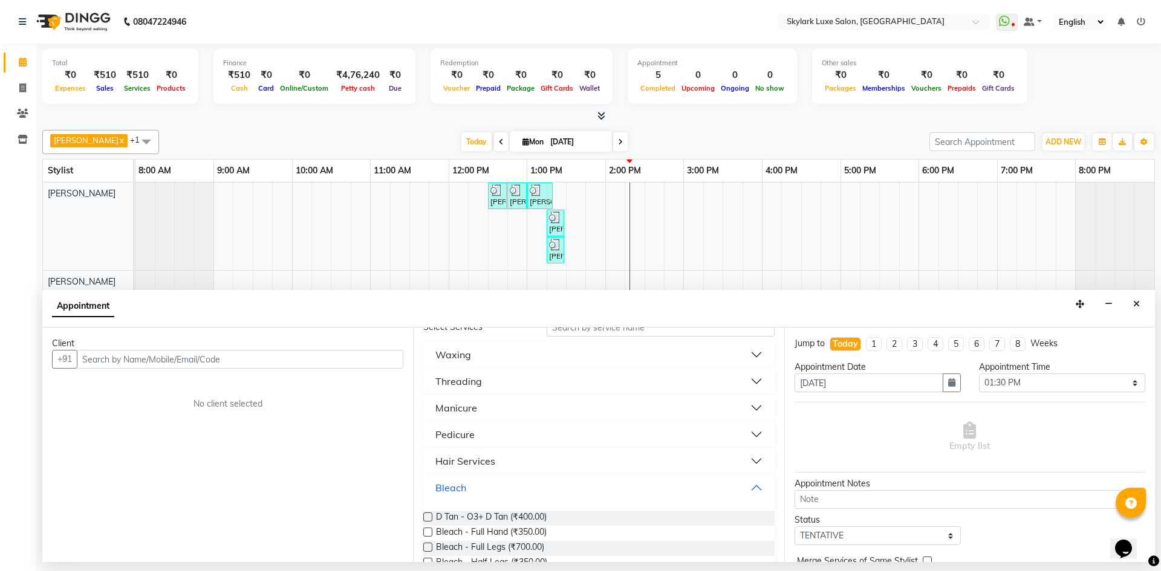
click at [724, 485] on button "Bleach" at bounding box center [598, 488] width 341 height 22
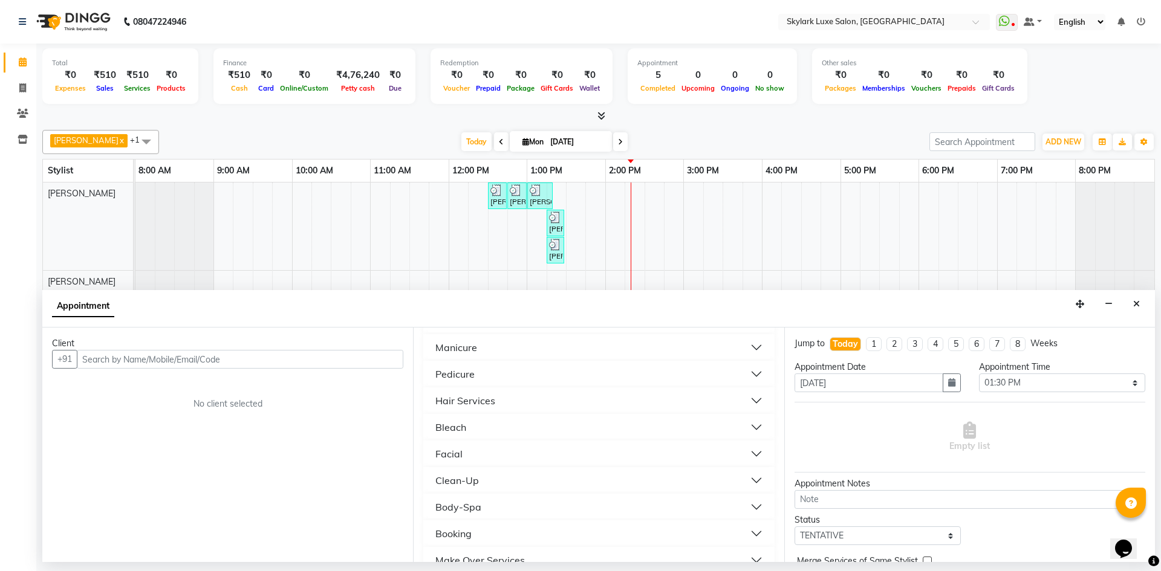
scroll to position [181, 0]
click at [655, 348] on button "Hair Services" at bounding box center [598, 340] width 341 height 22
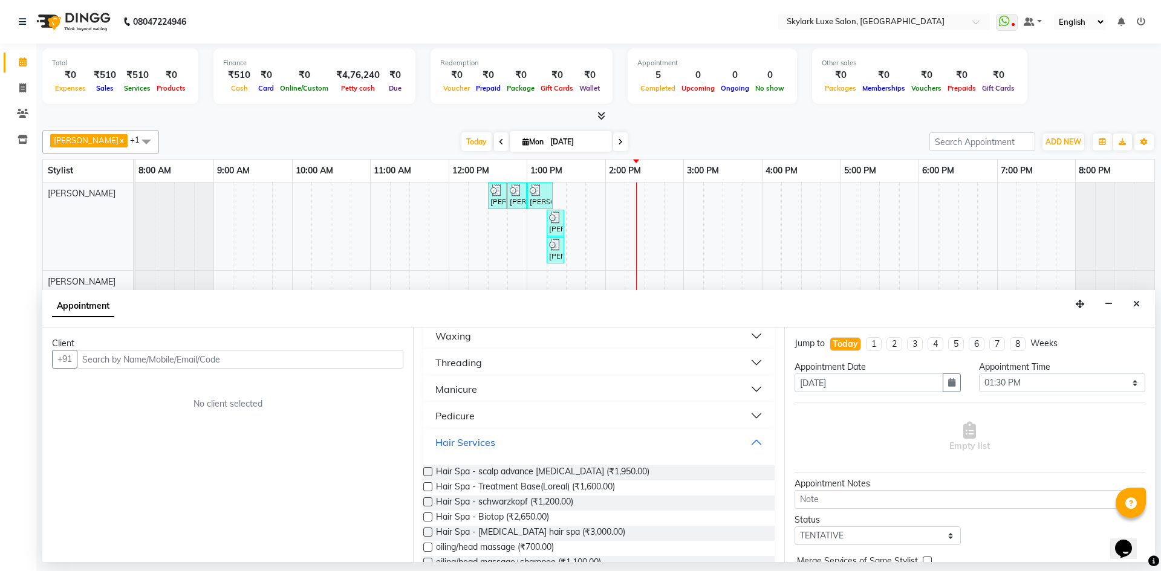
scroll to position [0, 0]
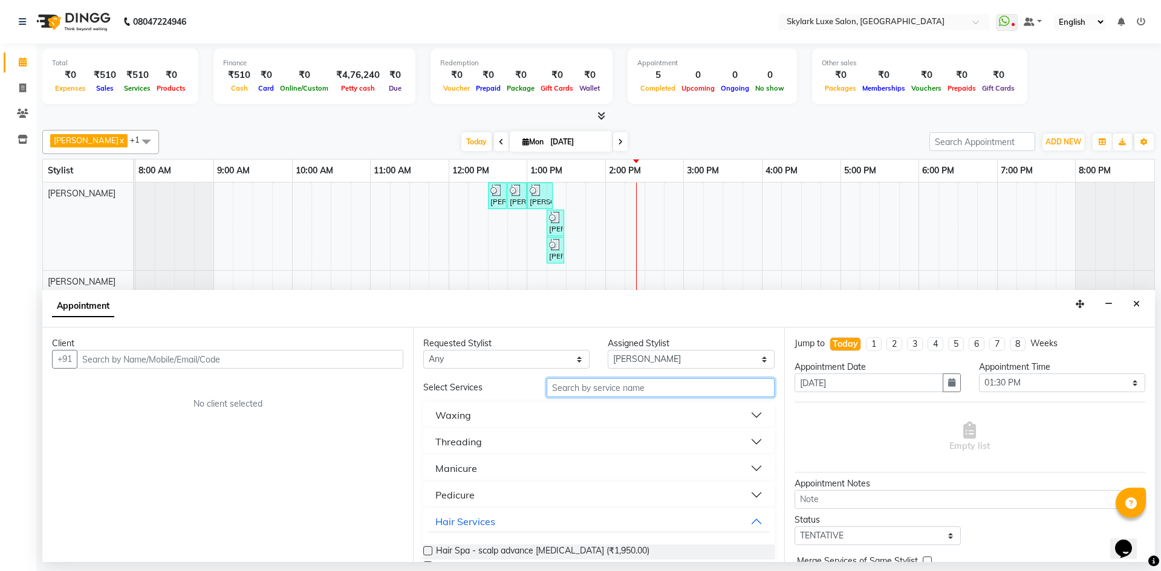
click at [670, 391] on input "text" at bounding box center [660, 387] width 228 height 19
click at [624, 389] on input "text" at bounding box center [660, 387] width 228 height 19
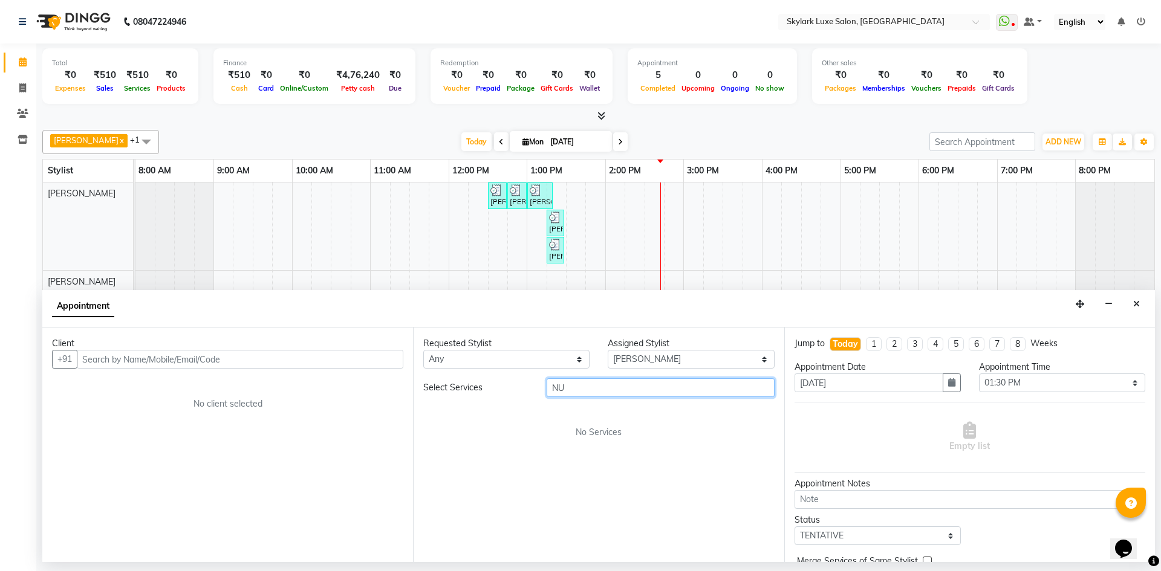
type input "N"
type input "NUTRO"
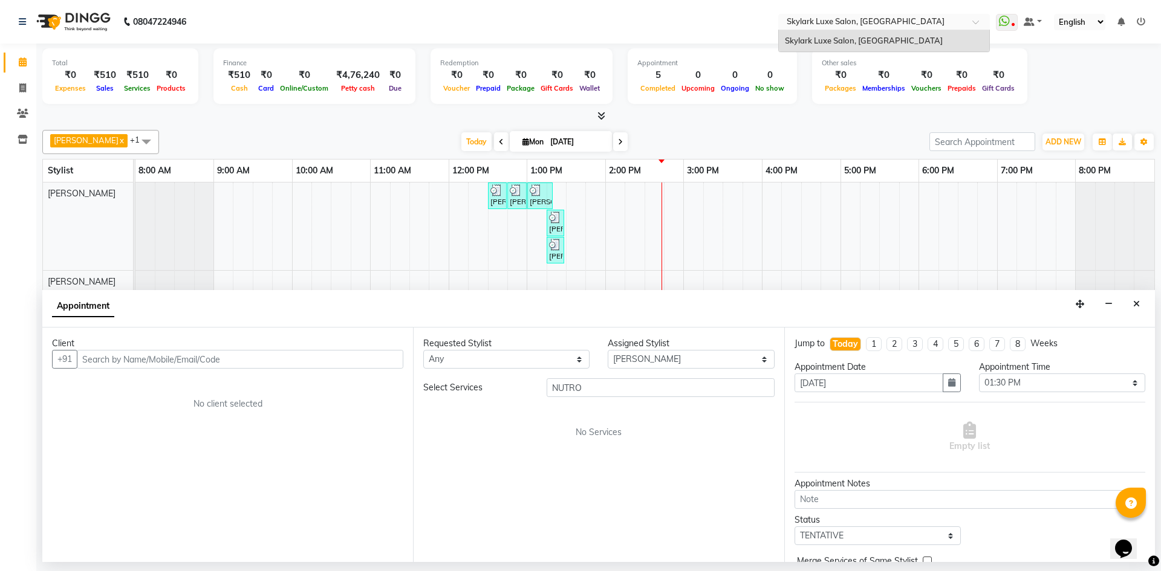
click at [979, 21] on span at bounding box center [979, 25] width 15 height 12
click at [978, 21] on span at bounding box center [979, 25] width 15 height 12
click at [1140, 303] on button "Close" at bounding box center [1136, 304] width 18 height 19
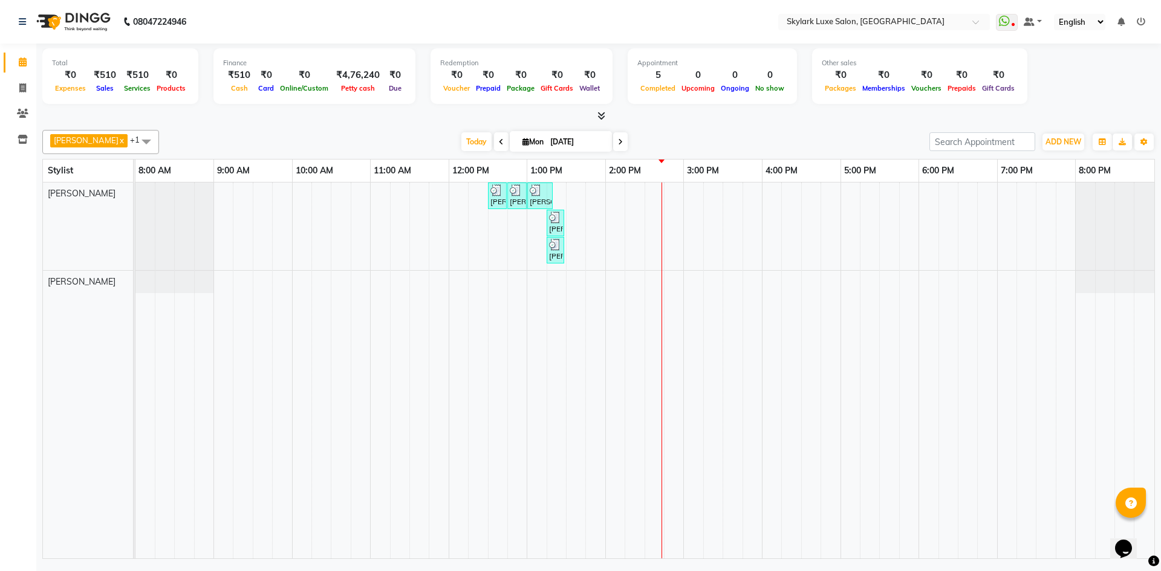
click at [1145, 22] on ul "WhatsApp Status ✕ Status: Disconnected Most Recent Message: [DATE] 07:25 PM Rec…" at bounding box center [1073, 22] width 155 height 16
click at [1143, 21] on icon at bounding box center [1140, 22] width 8 height 8
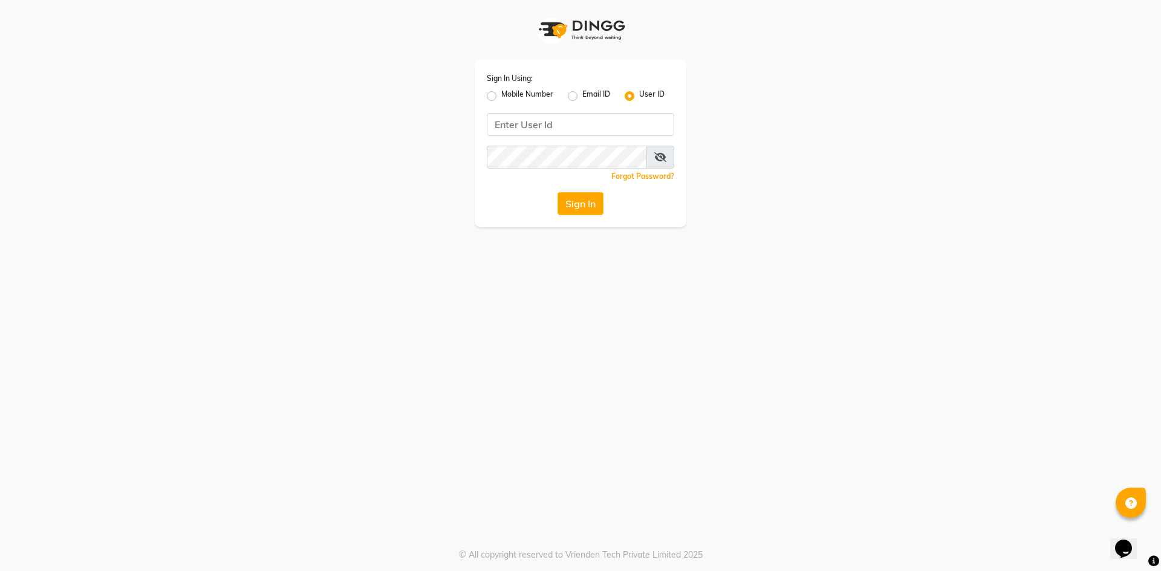
drag, startPoint x: 490, startPoint y: 96, endPoint x: 539, endPoint y: 120, distance: 54.9
click at [501, 98] on label "Mobile Number" at bounding box center [527, 96] width 52 height 15
click at [501, 97] on input "Mobile Number" at bounding box center [505, 93] width 8 height 8
radio input "true"
radio input "false"
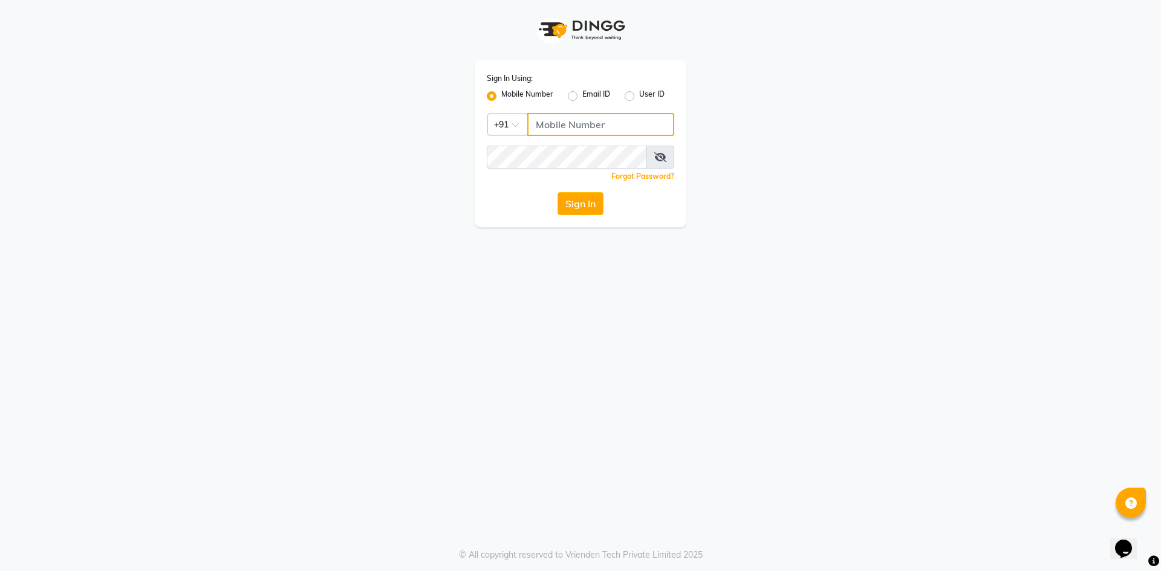
click at [589, 125] on input "Username" at bounding box center [600, 124] width 147 height 23
type input "6395040432"
click at [663, 155] on icon at bounding box center [660, 157] width 12 height 10
click at [590, 203] on button "Sign In" at bounding box center [580, 203] width 46 height 23
